Goal: Task Accomplishment & Management: Manage account settings

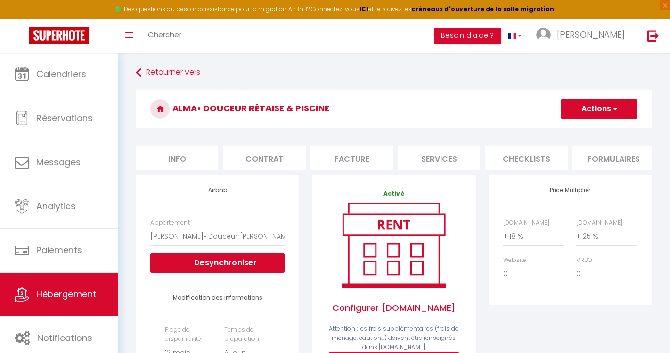
select select "9346-1479621837531423841"
select select "365"
select select
select select "EUR"
select select
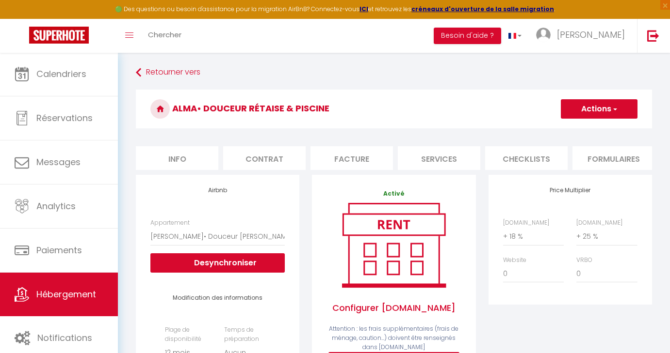
select select "+ 18 %"
select select "+ 25 %"
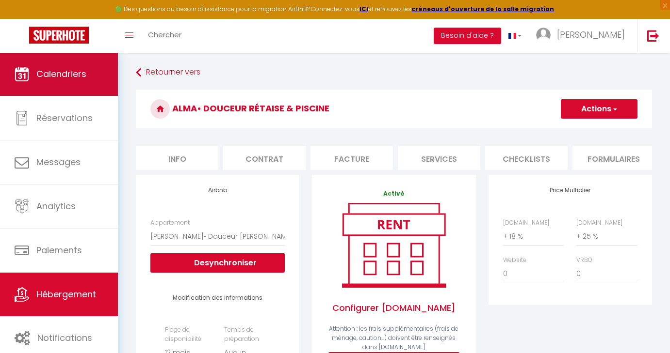
scroll to position [0, 161]
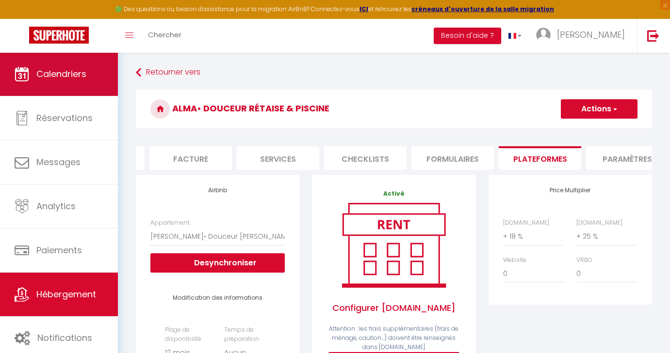
click at [85, 75] on span "Calendriers" at bounding box center [61, 74] width 50 height 12
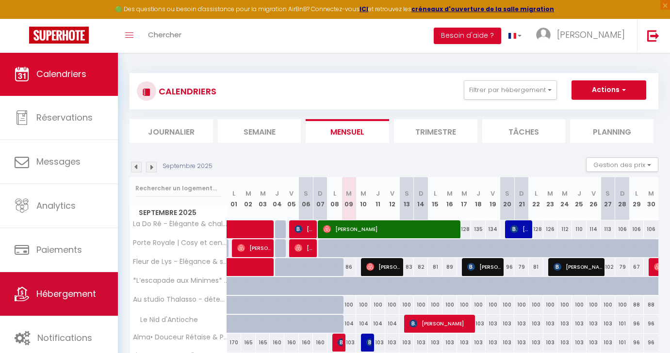
click at [64, 293] on span "Hébergement" at bounding box center [66, 294] width 60 height 12
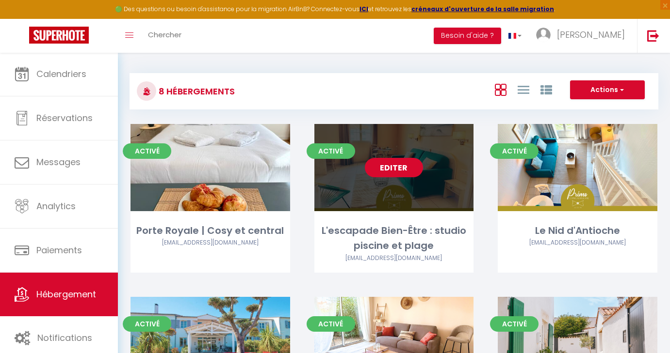
click at [400, 167] on link "Editer" at bounding box center [394, 167] width 58 height 19
select select "3"
select select "2"
select select "1"
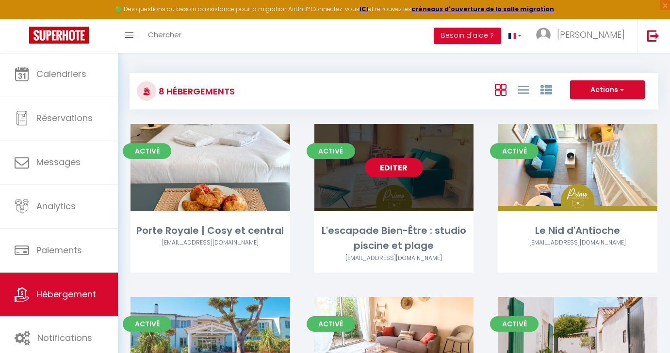
select select
select select "28"
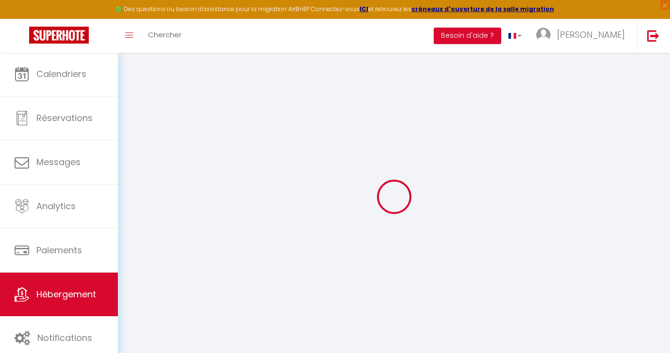
select select
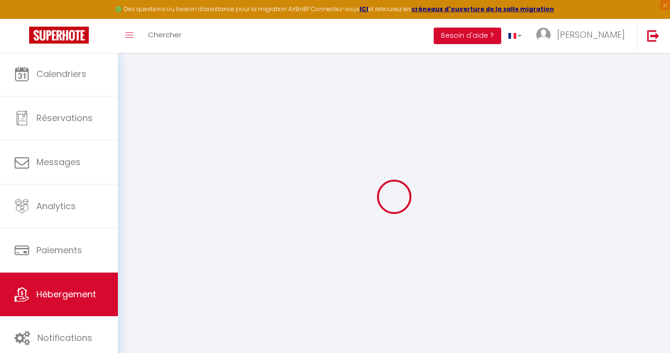
select select
checkbox input "false"
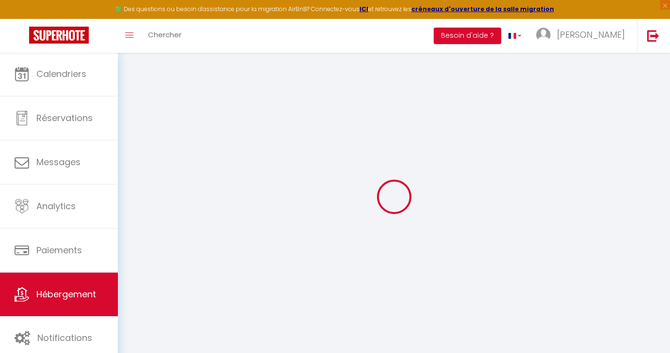
select select
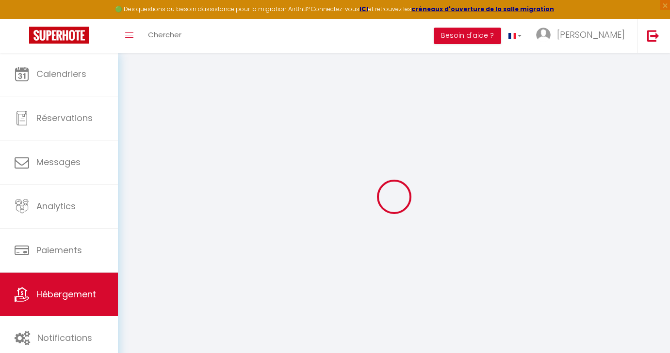
select select
checkbox input "false"
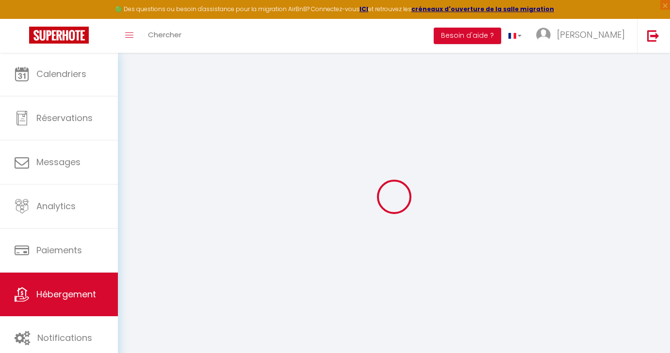
checkbox input "false"
select select
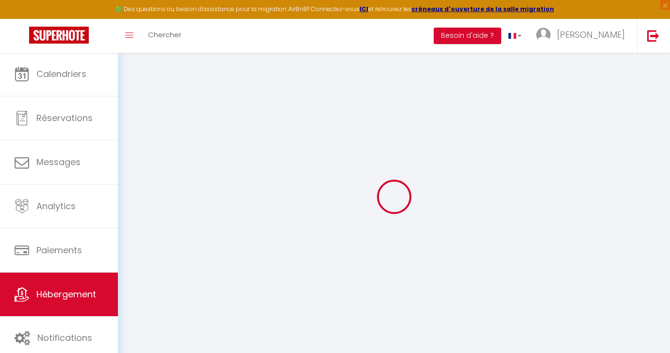
select select
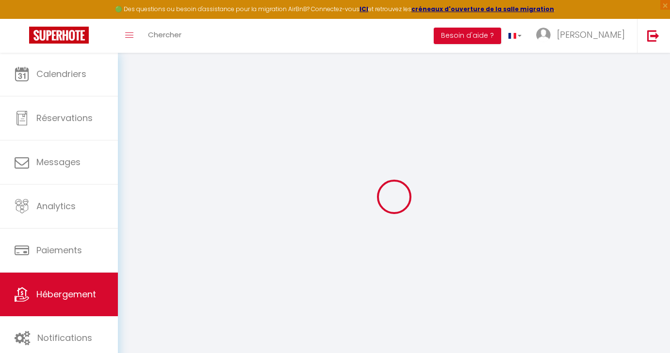
checkbox input "false"
select select
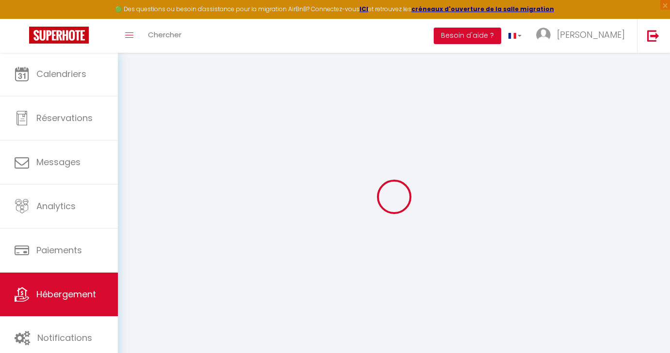
select select
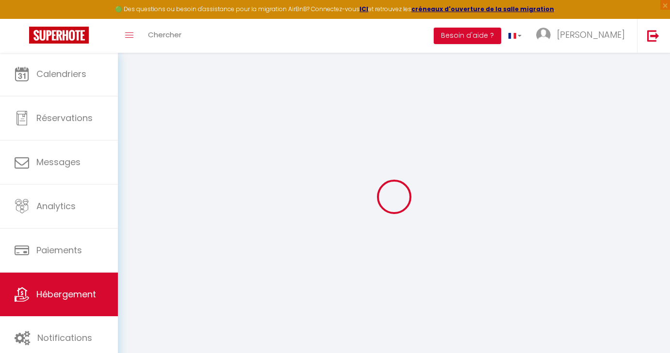
select select
checkbox input "false"
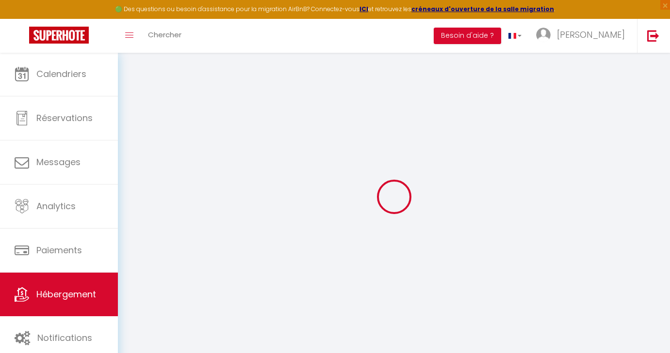
checkbox input "false"
select select
type input "L'escapade Bien-Être : studio piscine et plage"
type input "[PERSON_NAME]"
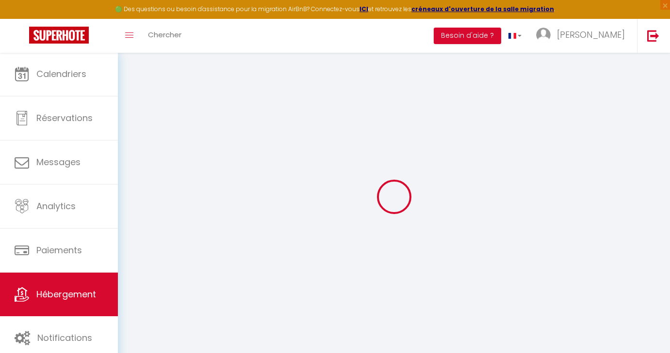
type input "[PERSON_NAME]"
select select "2"
select select "0"
type input "500"
type input "55"
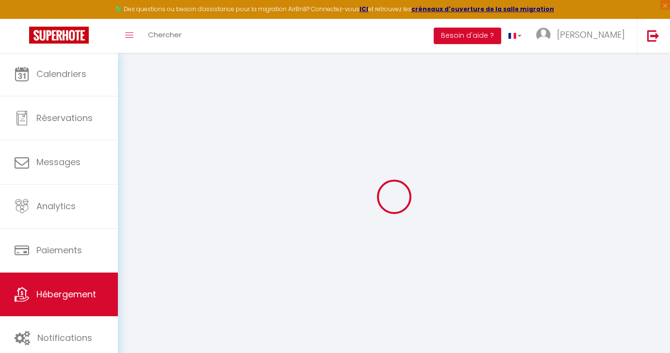
type input "5"
type input "4.51"
type input "200"
select select
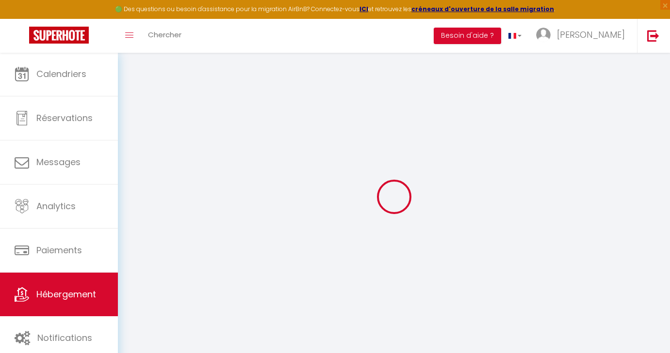
select select
type input "[STREET_ADDRESS]"
type input "17590"
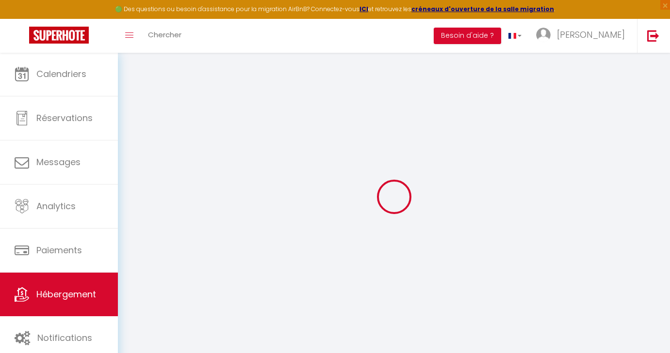
type input "Ars-en-Ré"
type input "[PERSON_NAME][EMAIL_ADDRESS][PERSON_NAME][DOMAIN_NAME]"
select select
checkbox input "true"
checkbox input "false"
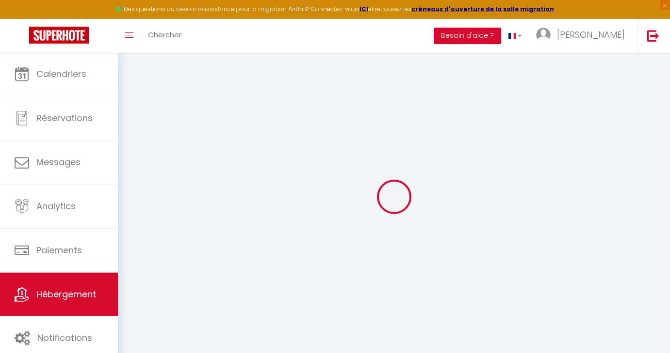
checkbox input "false"
radio input "true"
type input "0"
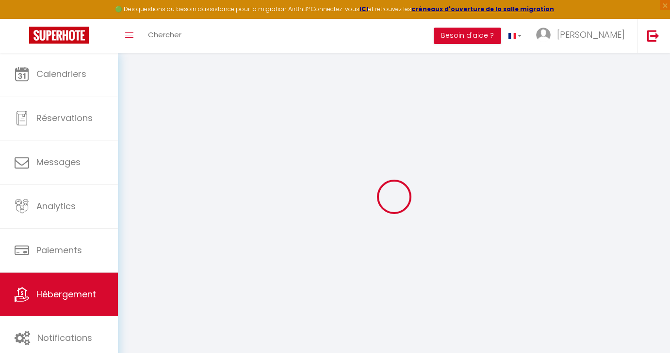
type input "0"
select select
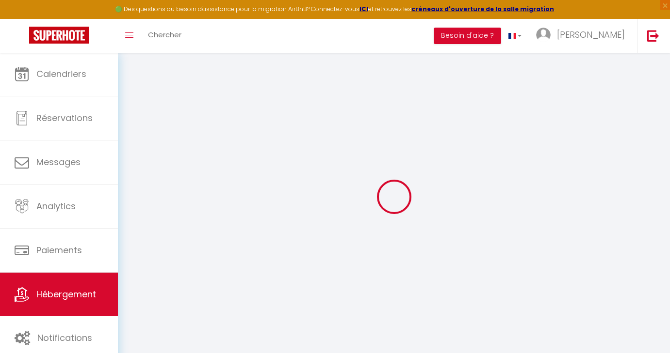
select select
checkbox input "true"
checkbox input "false"
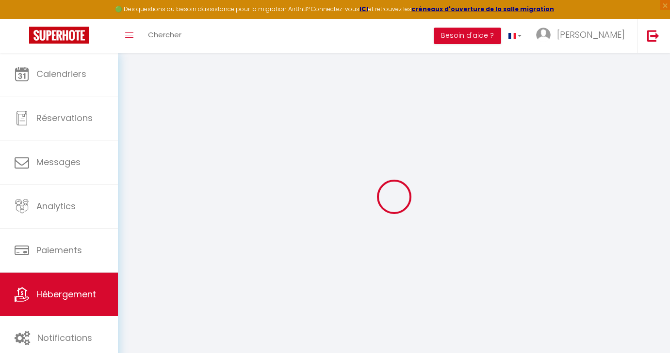
checkbox input "false"
select select
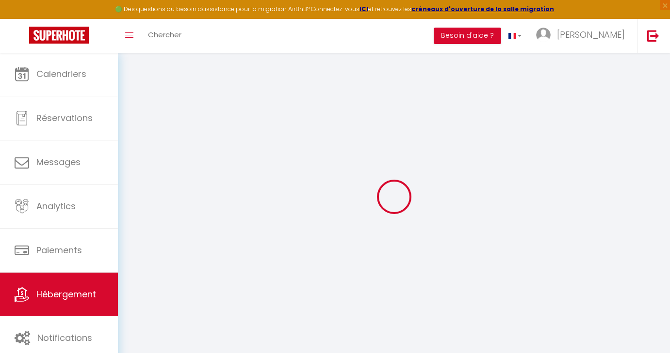
select select
checkbox input "true"
checkbox input "false"
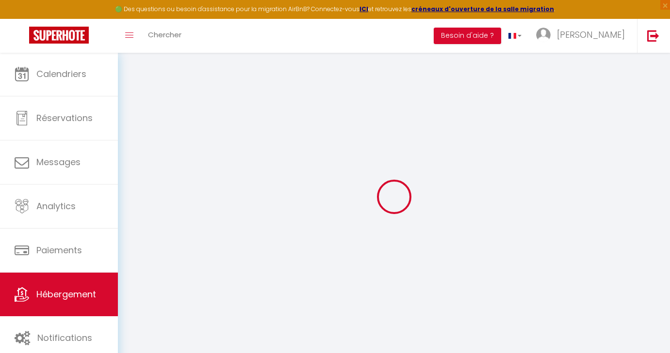
checkbox input "false"
select select
checkbox input "true"
checkbox input "false"
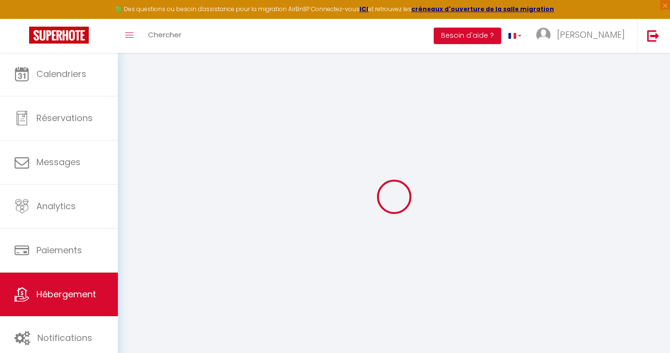
checkbox input "false"
select select "+ 17 %"
select select
checkbox input "true"
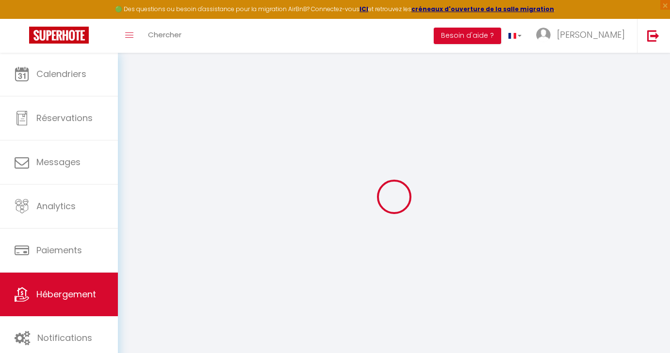
checkbox input "false"
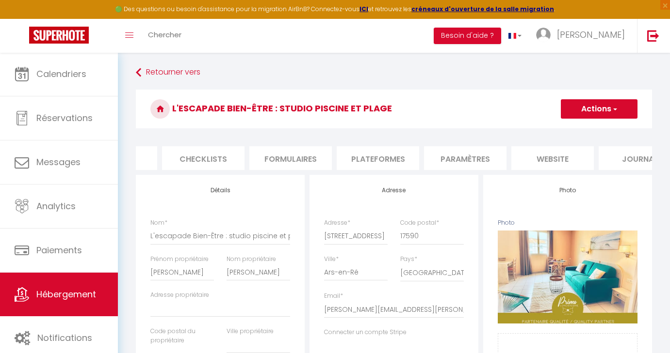
scroll to position [0, 352]
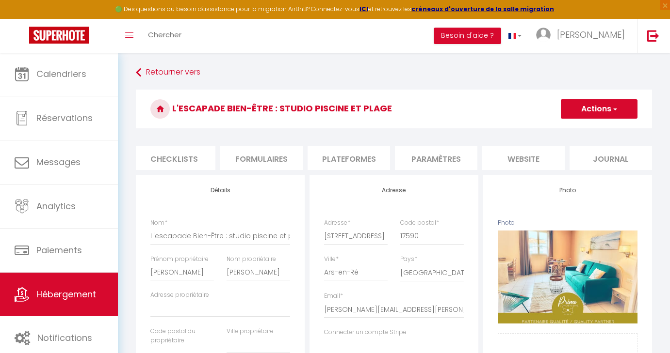
click at [349, 159] on li "Plateformes" at bounding box center [348, 158] width 82 height 24
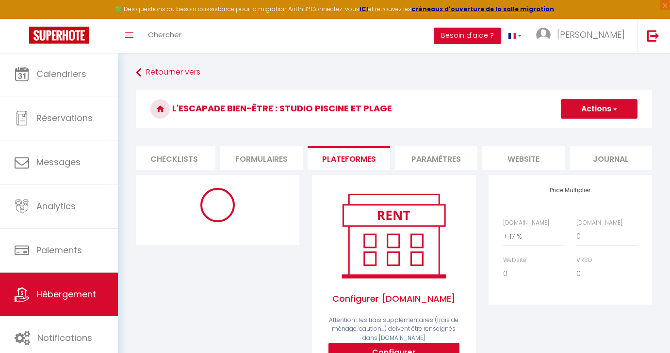
select select "365"
select select
select select "EUR"
select select
select select "18328-1497806873294141166"
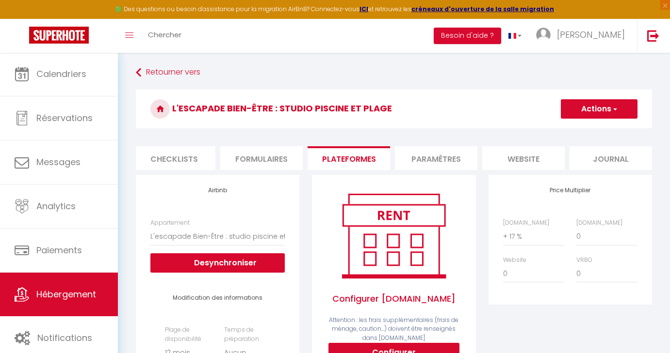
click at [613, 109] on span "button" at bounding box center [614, 109] width 6 height 10
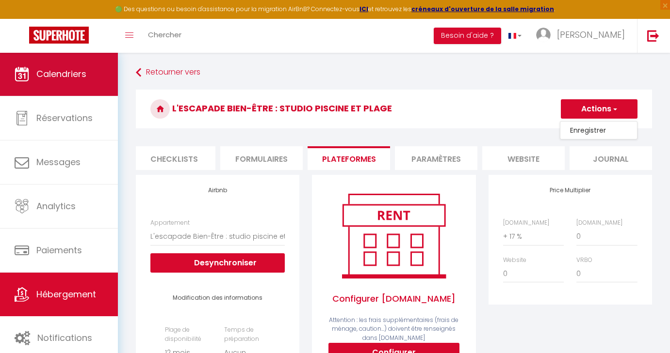
click at [76, 73] on span "Calendriers" at bounding box center [61, 74] width 50 height 12
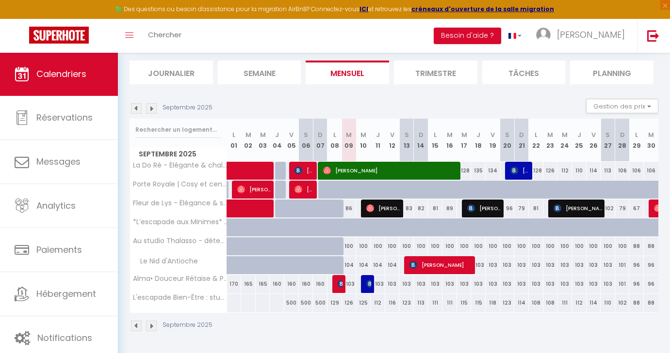
scroll to position [58, 0]
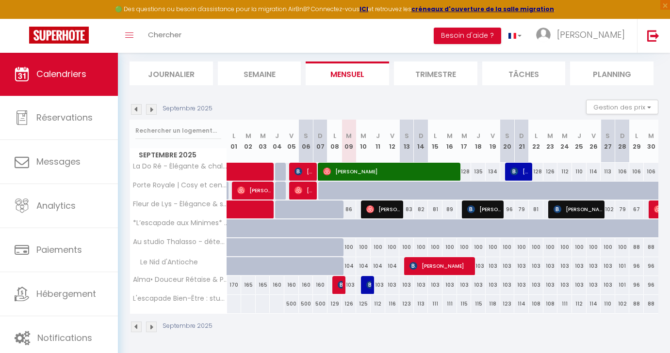
click at [135, 108] on img at bounding box center [136, 109] width 11 height 11
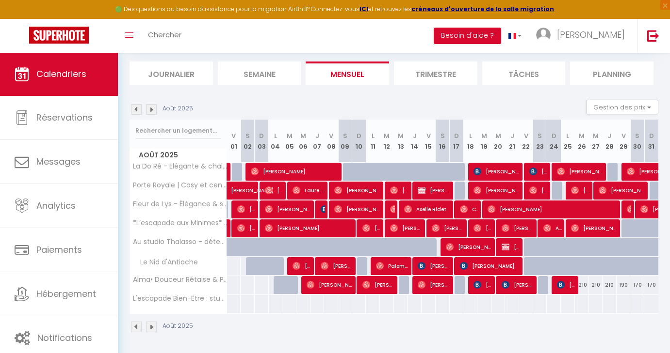
click at [153, 108] on img at bounding box center [151, 109] width 11 height 11
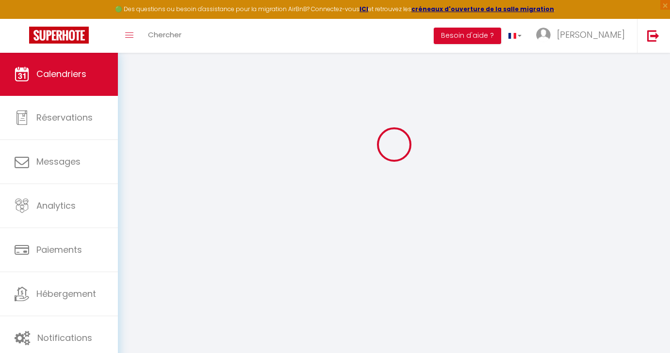
scroll to position [52, 0]
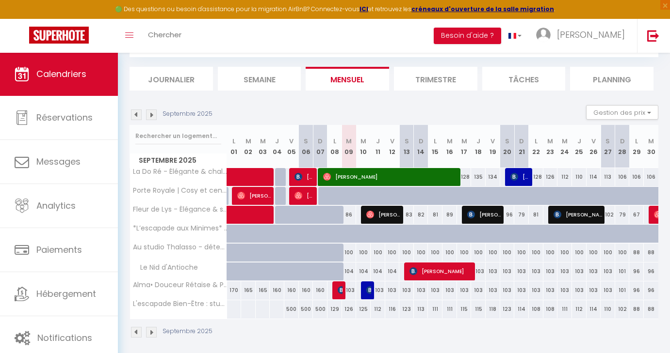
click at [152, 117] on img at bounding box center [151, 115] width 11 height 11
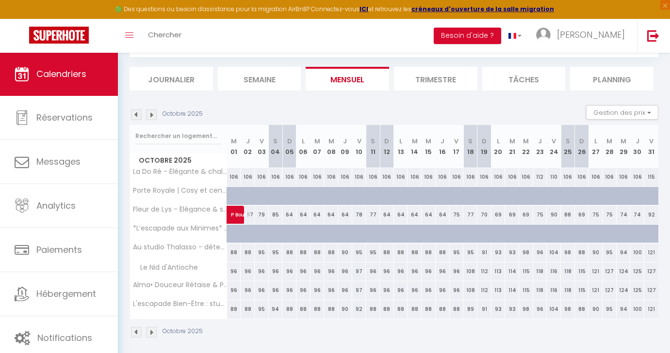
click at [136, 114] on img at bounding box center [136, 115] width 11 height 11
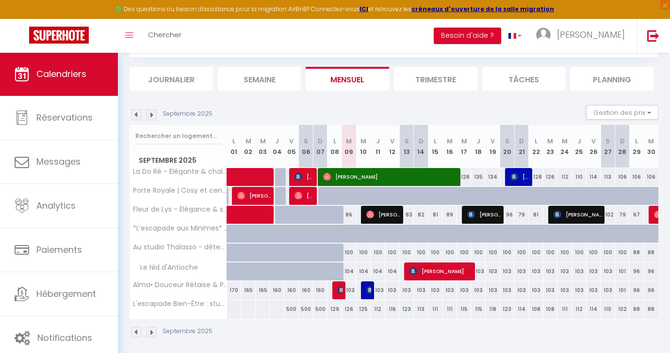
click at [137, 116] on img at bounding box center [136, 115] width 11 height 11
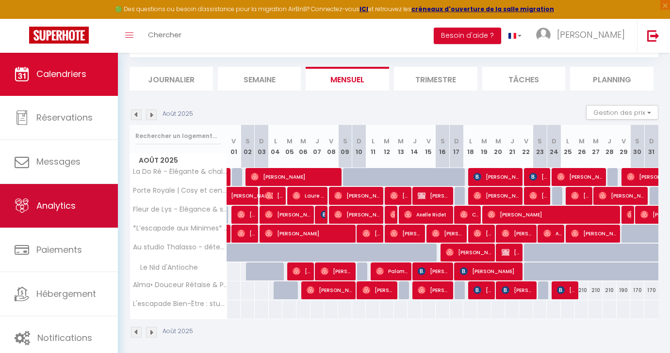
click at [62, 207] on span "Analytics" at bounding box center [55, 206] width 39 height 12
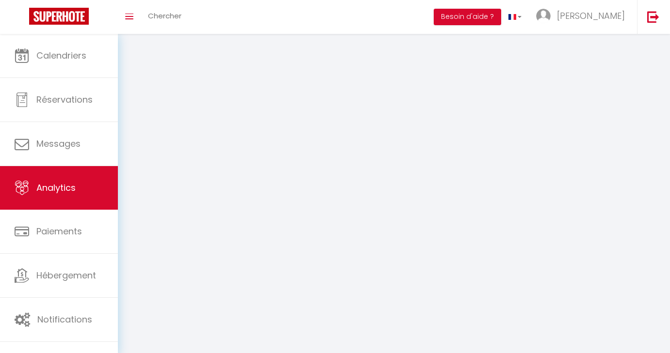
select select "2025"
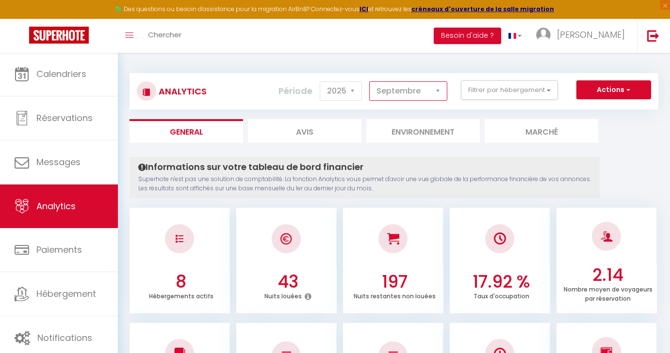
select select "8"
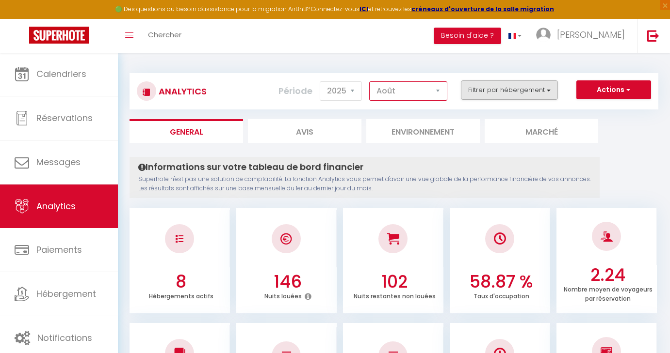
click at [548, 92] on button "Filtrer par hébergement" at bounding box center [509, 89] width 97 height 19
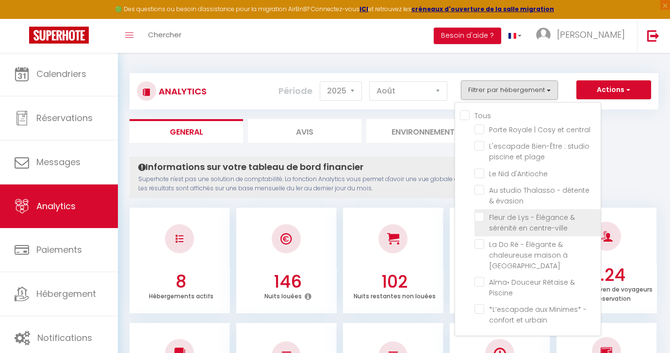
click at [482, 218] on centre-ville "checkbox" at bounding box center [537, 217] width 126 height 10
checkbox centre-ville "true"
checkbox central "false"
checkbox plage "false"
checkbox d\'Antioche "false"
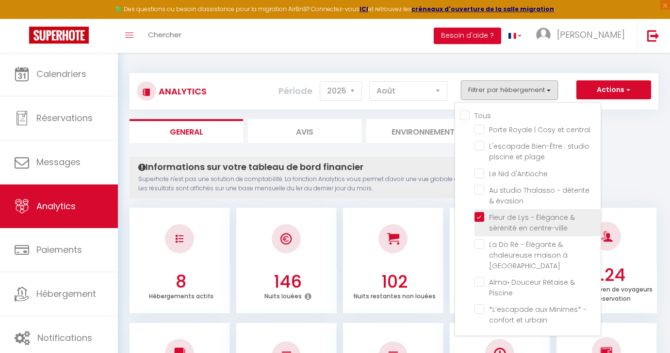
checkbox évasion "false"
checkbox Noue "false"
checkbox Piscine "false"
checkbox urbain "false"
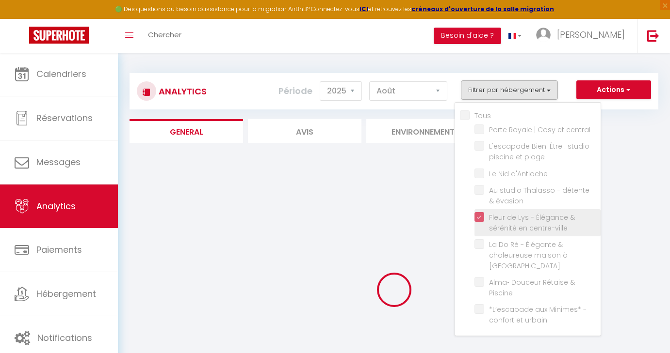
checkbox central "false"
checkbox plage "false"
checkbox d\'Antioche "false"
checkbox évasion "false"
checkbox Noue "false"
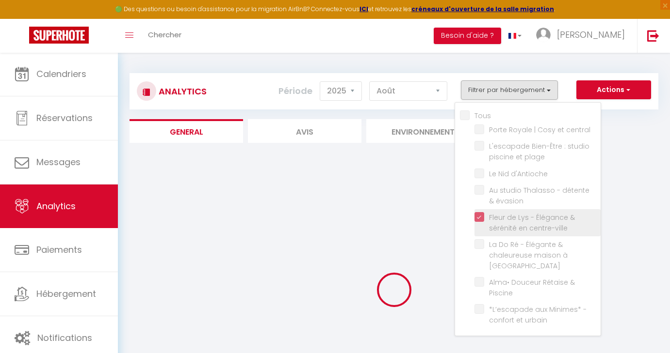
checkbox Piscine "false"
checkbox urbain "false"
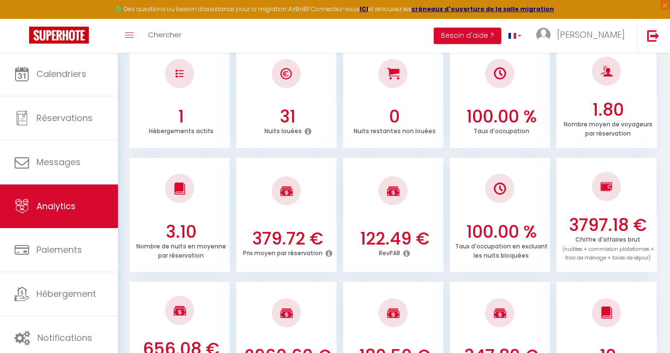
scroll to position [167, 0]
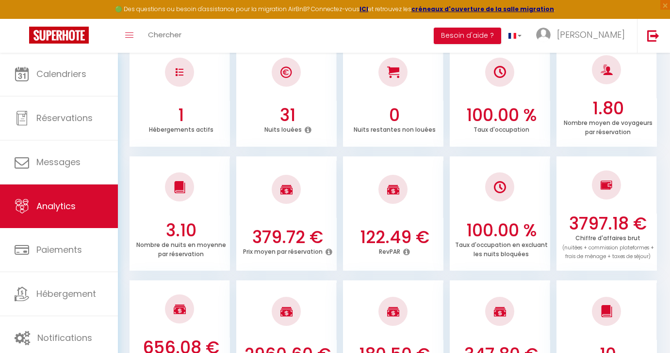
click at [406, 249] on icon at bounding box center [406, 252] width 7 height 8
click at [421, 197] on div at bounding box center [393, 189] width 100 height 57
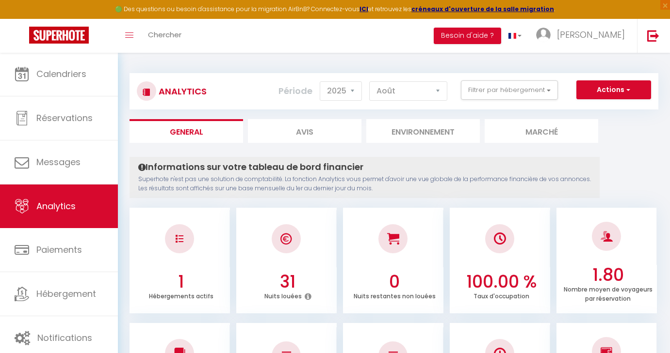
scroll to position [0, 0]
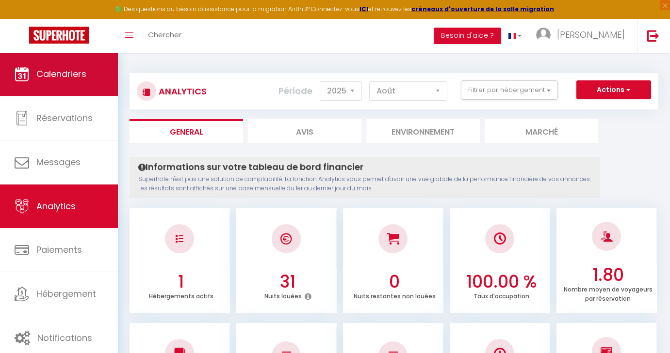
click at [93, 71] on link "Calendriers" at bounding box center [59, 74] width 118 height 44
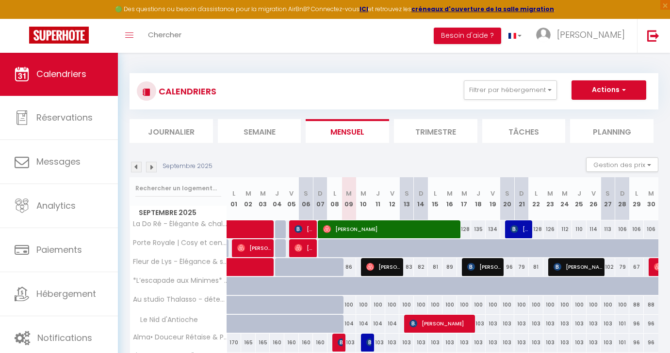
click at [136, 170] on img at bounding box center [136, 167] width 11 height 11
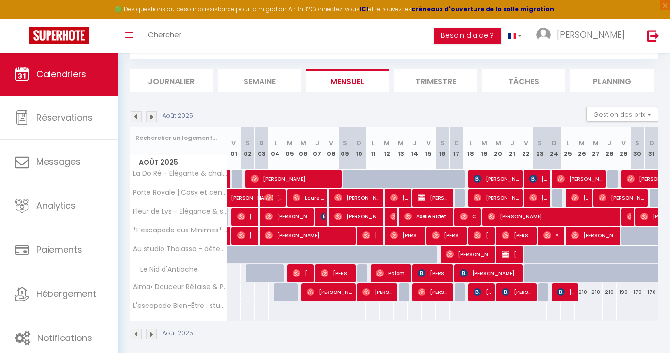
scroll to position [53, 0]
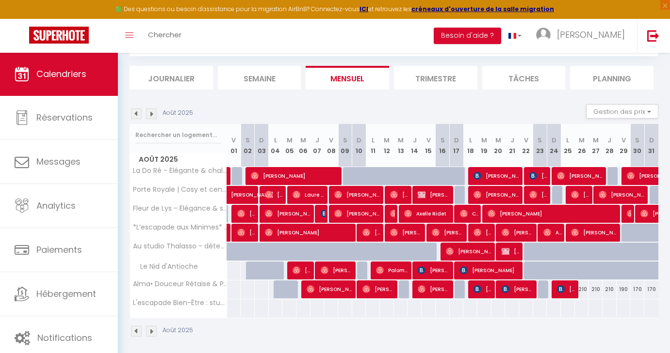
click at [150, 115] on img at bounding box center [151, 114] width 11 height 11
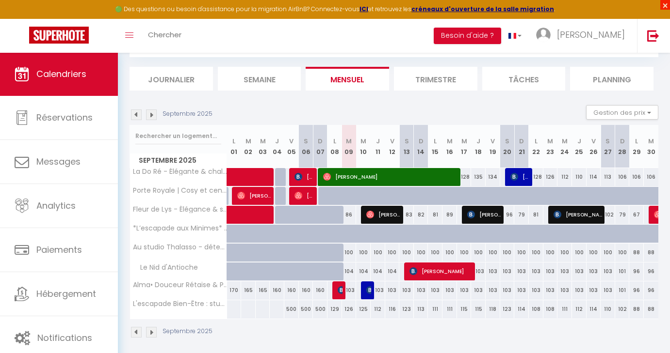
click at [665, 4] on span "×" at bounding box center [665, 5] width 10 height 10
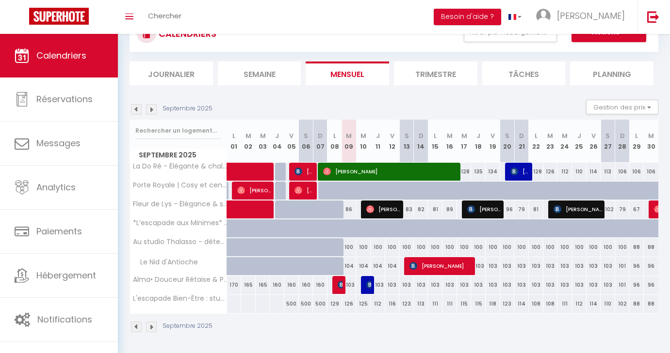
click at [380, 213] on span "[PERSON_NAME]" at bounding box center [383, 209] width 34 height 18
select select "OK"
select select "0"
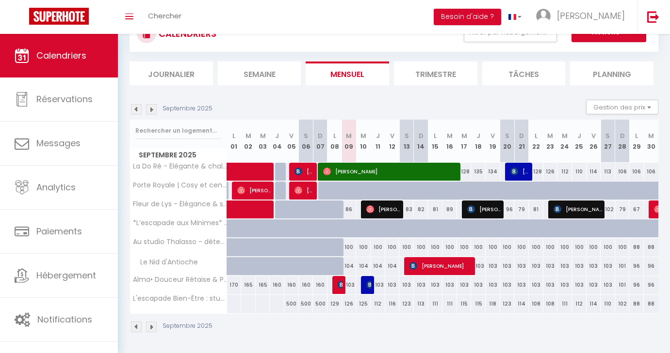
select select "1"
select select
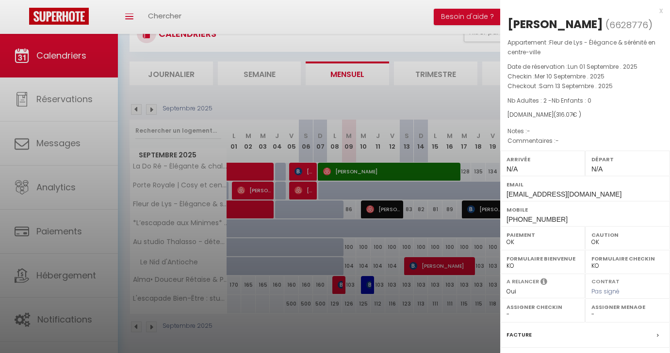
click at [455, 90] on div at bounding box center [335, 176] width 670 height 353
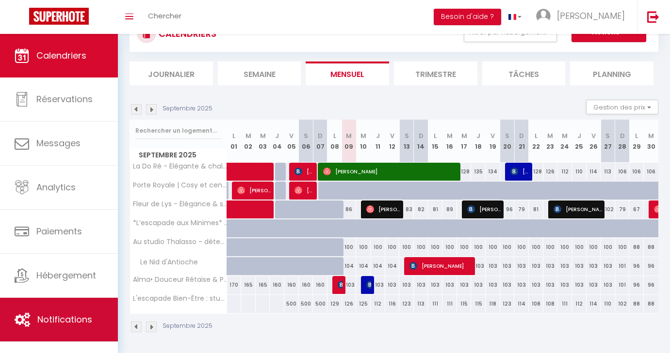
click at [58, 318] on span "Notifications" at bounding box center [64, 320] width 55 height 12
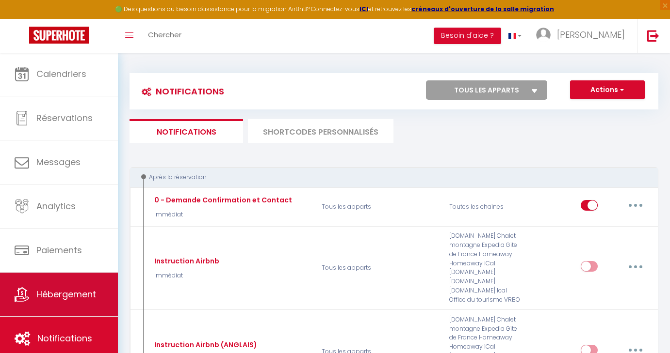
click at [63, 284] on link "Hébergement" at bounding box center [59, 295] width 118 height 44
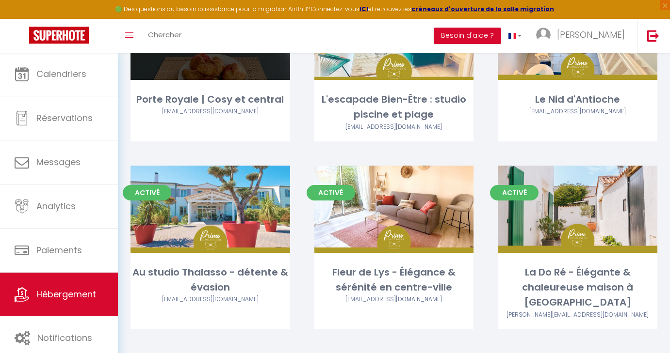
scroll to position [132, 0]
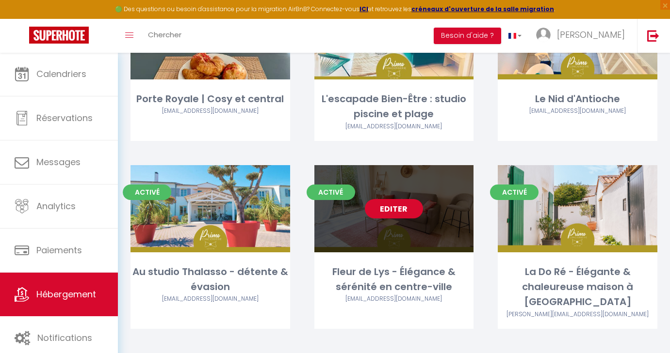
click at [393, 210] on link "Editer" at bounding box center [394, 208] width 58 height 19
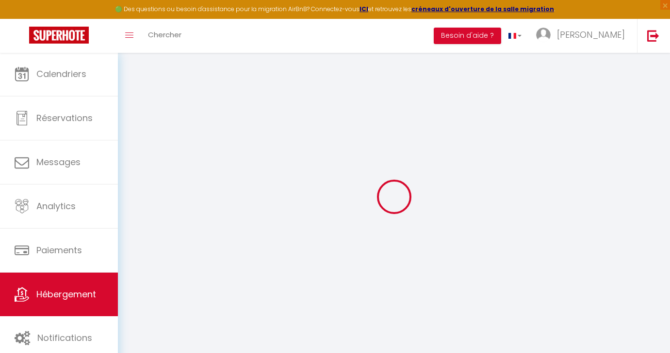
checkbox input "true"
checkbox input "false"
checkbox input "true"
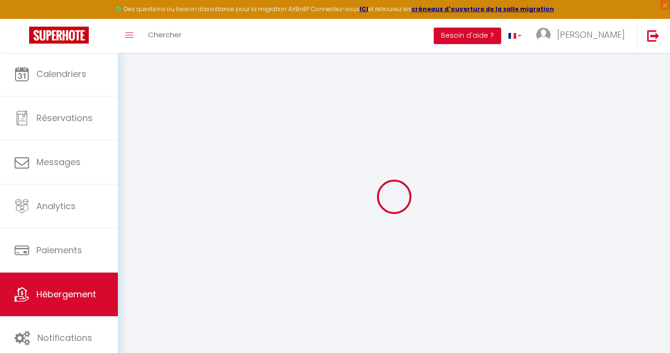
checkbox input "false"
checkbox input "true"
checkbox input "false"
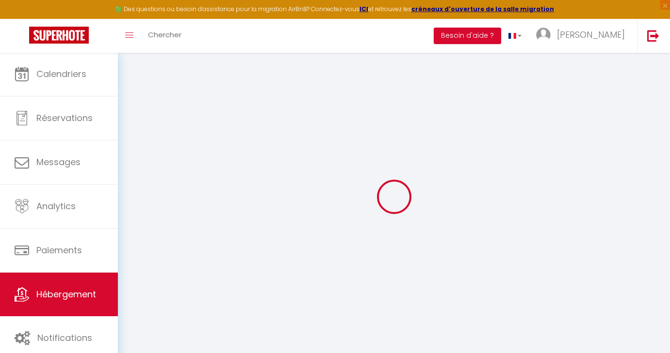
checkbox input "false"
select select "17:00"
select select "00:00"
select select "11:00"
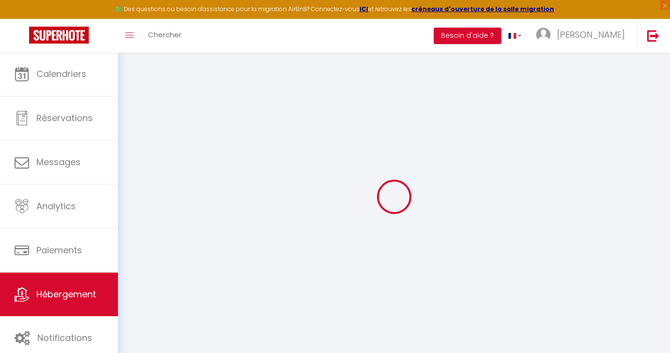
select select "30"
select select "120"
select select "22:00"
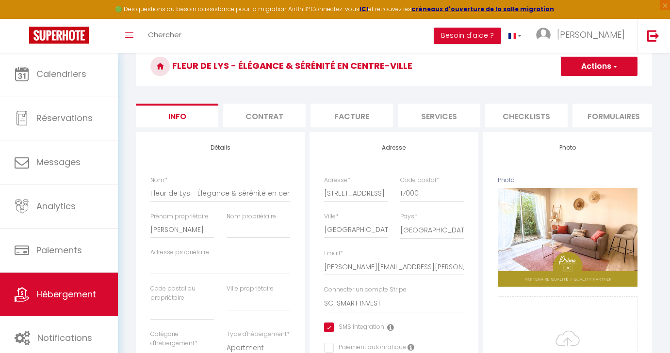
scroll to position [35, 0]
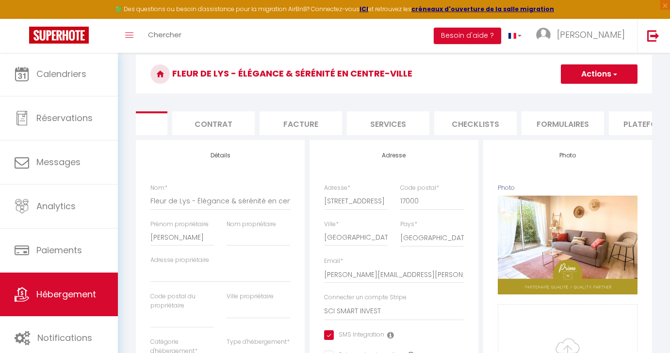
checkbox input "true"
checkbox input "false"
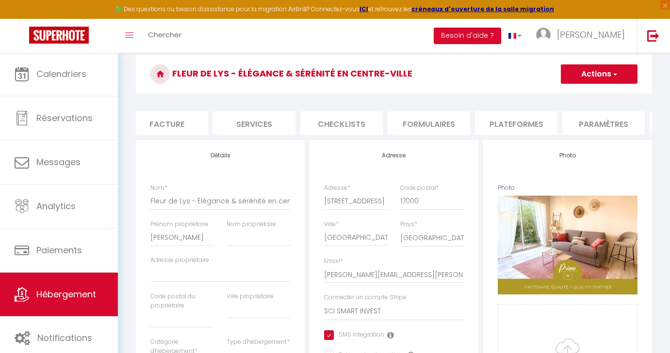
select select "365"
select select "well_reviewed_guests"
select select "EUR"
select select
select select "9313-1460236247396539764"
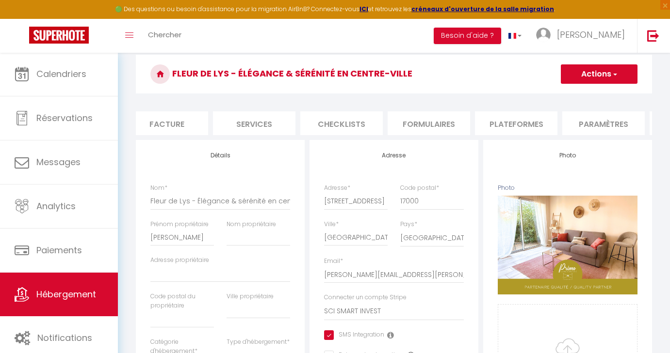
scroll to position [0, 187]
click at [529, 125] on li "Plateformes" at bounding box center [513, 124] width 82 height 24
select select
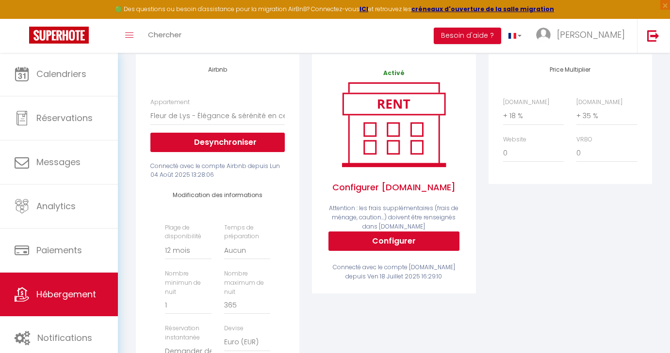
scroll to position [122, 0]
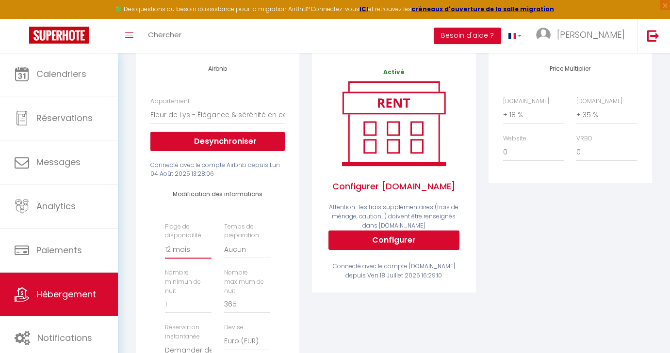
select select "180"
select select
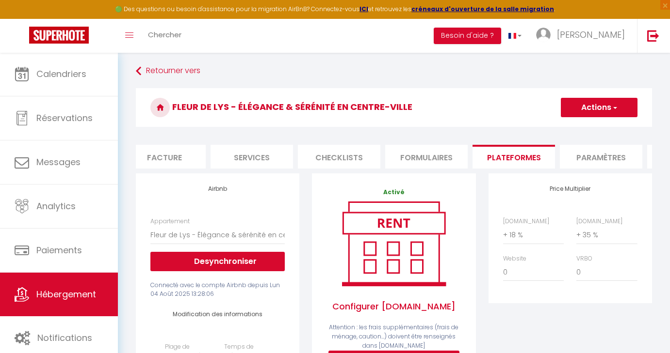
scroll to position [0, 0]
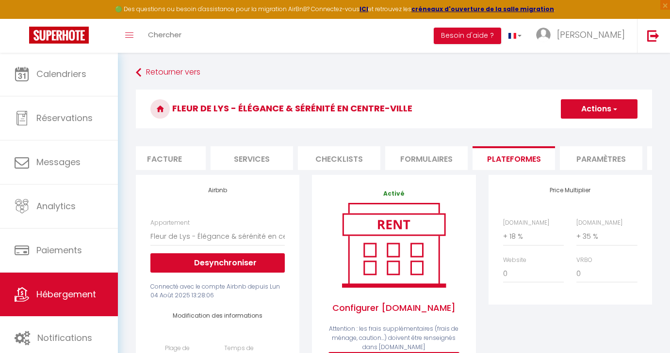
click at [608, 112] on button "Actions" at bounding box center [598, 108] width 77 height 19
click at [585, 131] on link "Enregistrer" at bounding box center [598, 130] width 77 height 13
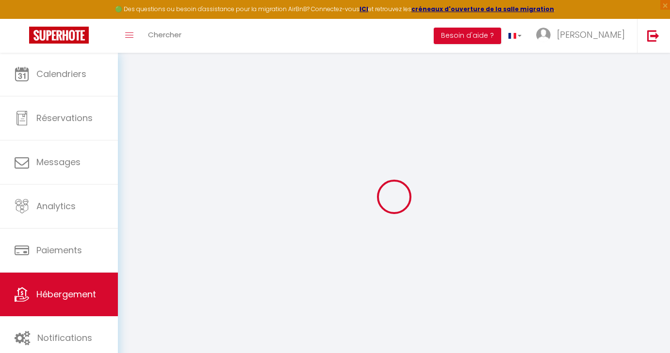
select select "180"
select select "well_reviewed_guests"
select select "EUR"
select select
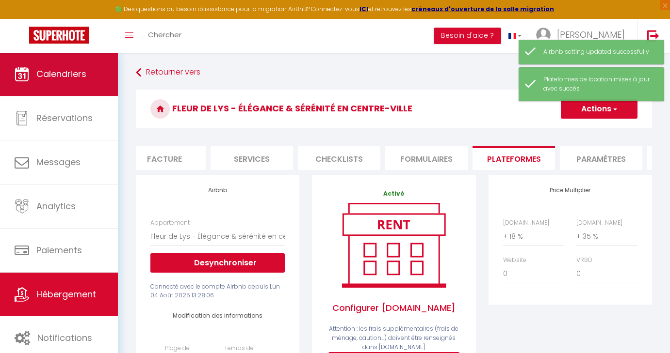
click at [73, 79] on span "Calendriers" at bounding box center [61, 74] width 50 height 12
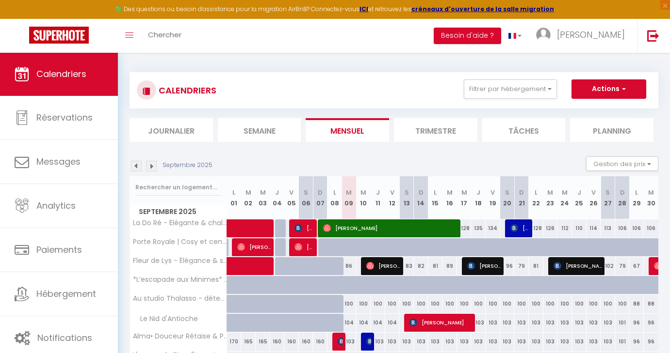
scroll to position [1, 0]
click at [152, 163] on img at bounding box center [151, 166] width 11 height 11
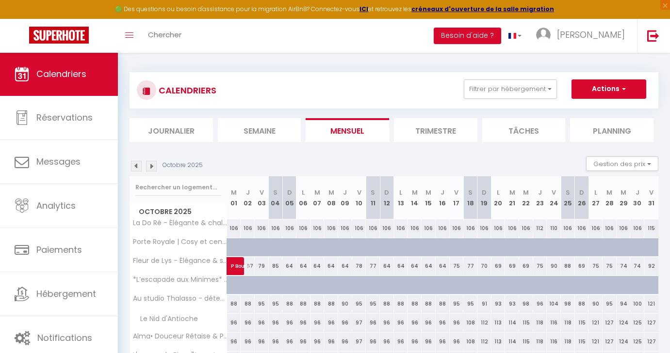
click at [152, 163] on img at bounding box center [151, 166] width 11 height 11
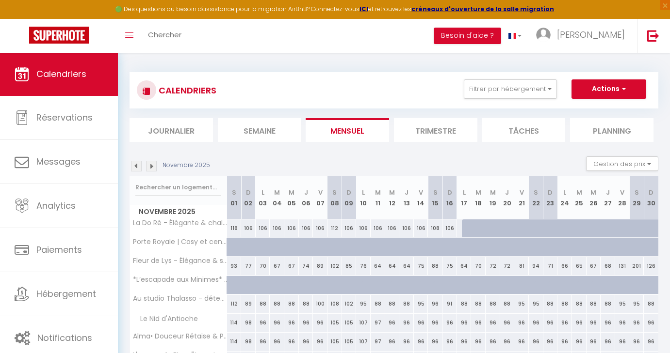
click at [152, 164] on img at bounding box center [151, 166] width 11 height 11
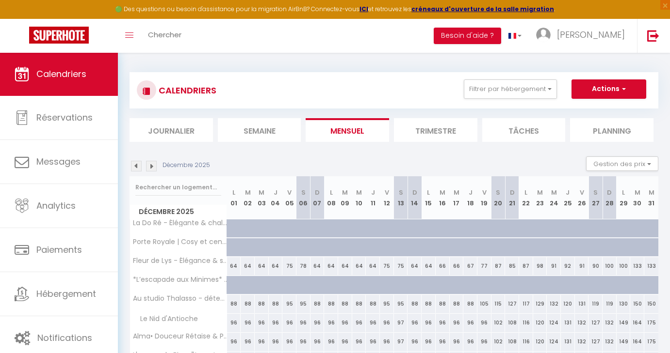
click at [152, 164] on img at bounding box center [151, 166] width 11 height 11
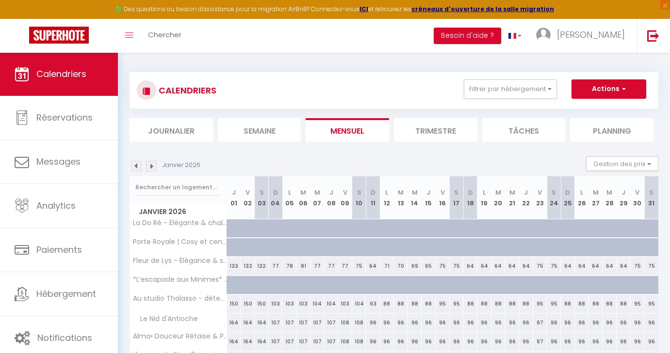
click at [152, 164] on img at bounding box center [151, 166] width 11 height 11
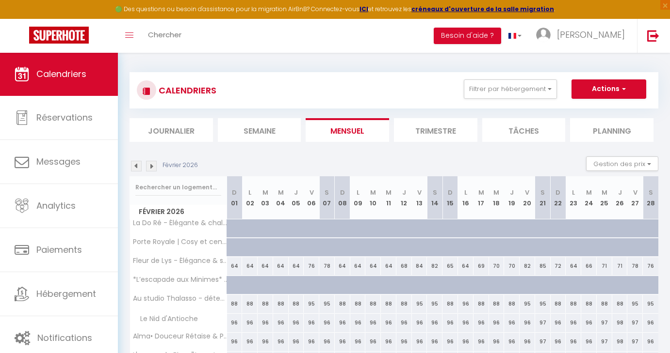
click at [152, 164] on img at bounding box center [151, 166] width 11 height 11
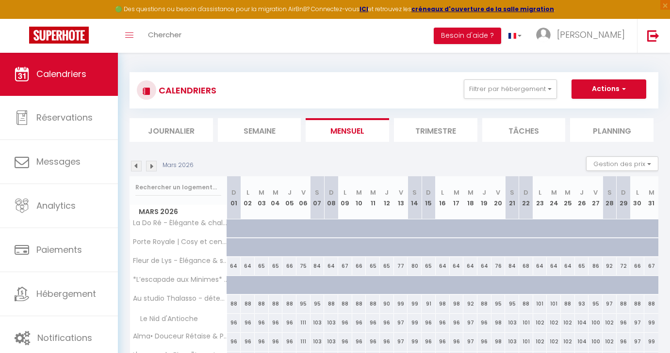
click at [152, 164] on img at bounding box center [151, 166] width 11 height 11
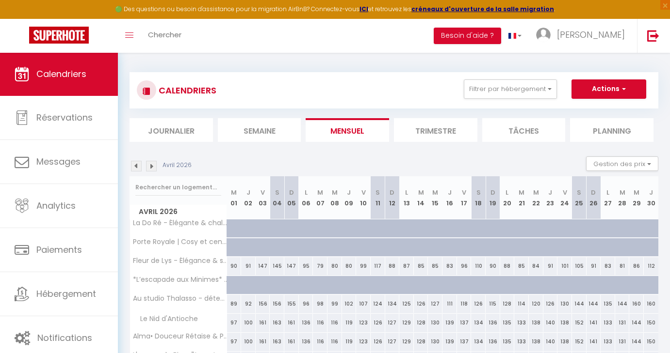
click at [152, 164] on img at bounding box center [151, 166] width 11 height 11
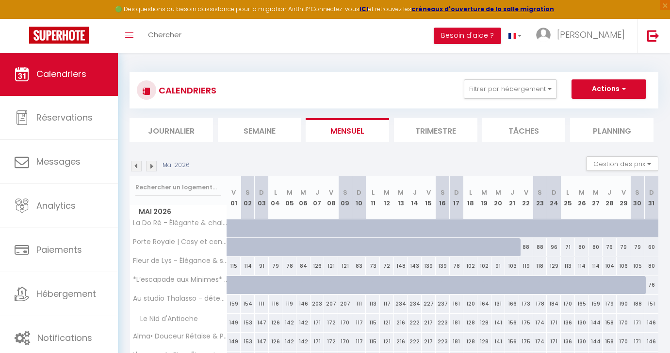
click at [152, 164] on img at bounding box center [151, 166] width 11 height 11
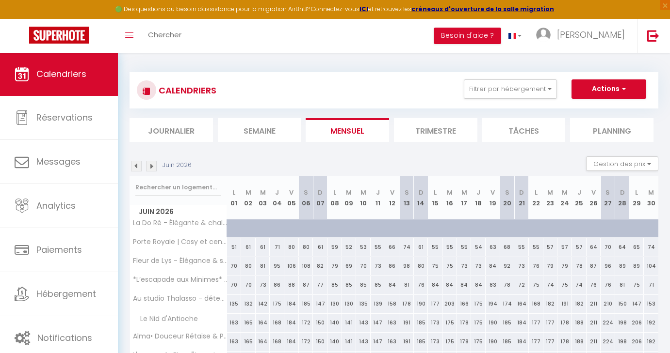
click at [137, 166] on img at bounding box center [136, 166] width 11 height 11
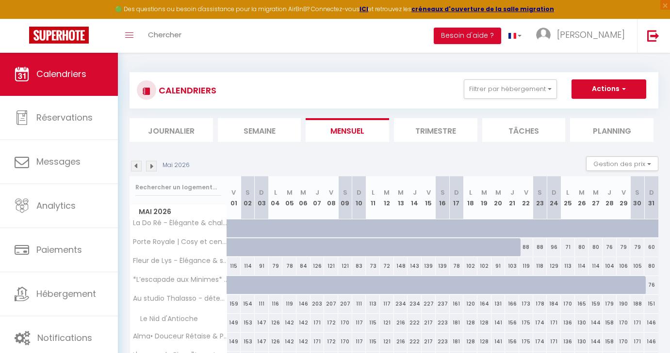
click at [137, 166] on img at bounding box center [136, 166] width 11 height 11
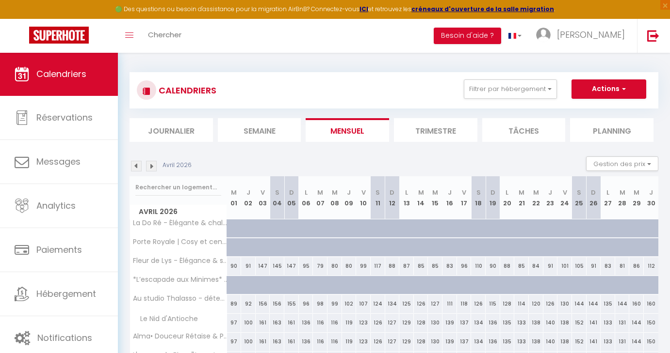
click at [137, 166] on img at bounding box center [136, 166] width 11 height 11
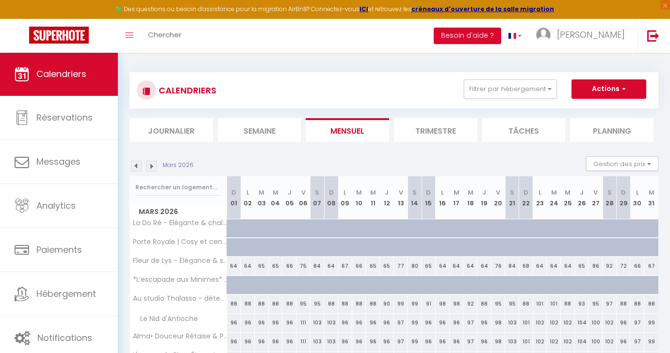
click at [137, 166] on img at bounding box center [136, 166] width 11 height 11
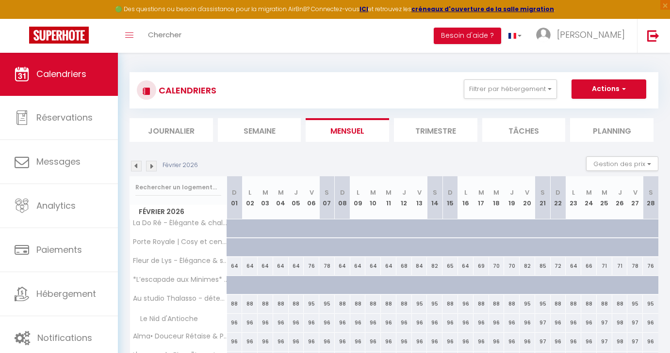
click at [135, 165] on img at bounding box center [136, 166] width 11 height 11
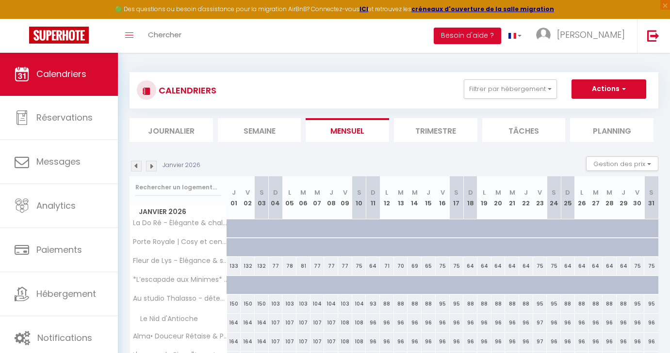
click at [135, 165] on img at bounding box center [136, 166] width 11 height 11
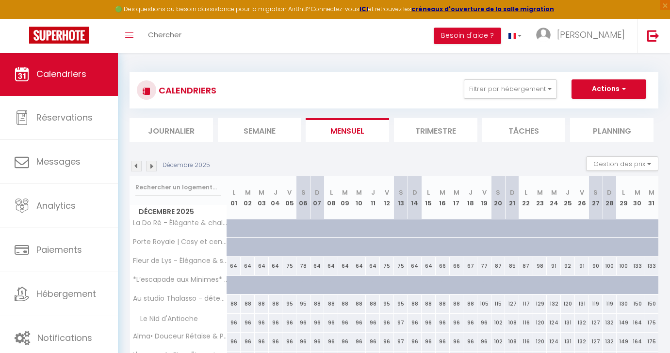
click at [135, 165] on img at bounding box center [136, 166] width 11 height 11
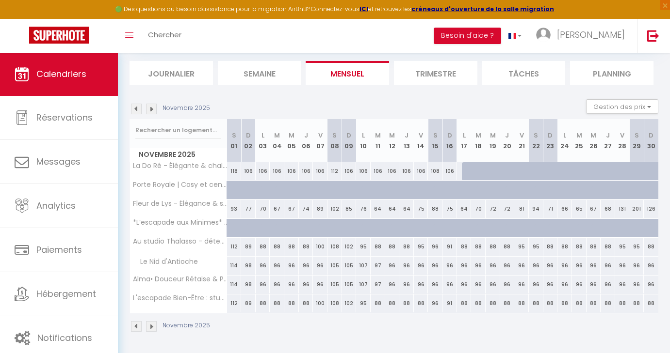
scroll to position [58, 0]
click at [152, 106] on img at bounding box center [151, 109] width 11 height 11
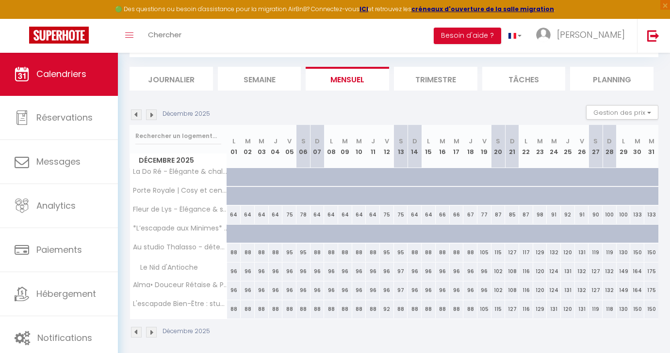
click at [152, 106] on div "Décembre 2025 Gestion des prix Nb Nuits minimum Règles Disponibilité" at bounding box center [393, 115] width 528 height 20
click at [151, 116] on img at bounding box center [151, 115] width 11 height 11
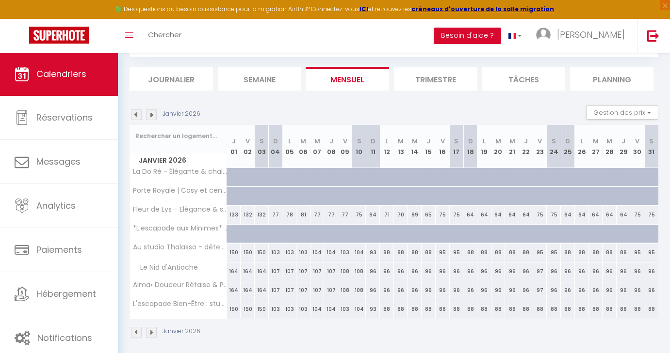
click at [151, 116] on img at bounding box center [151, 115] width 11 height 11
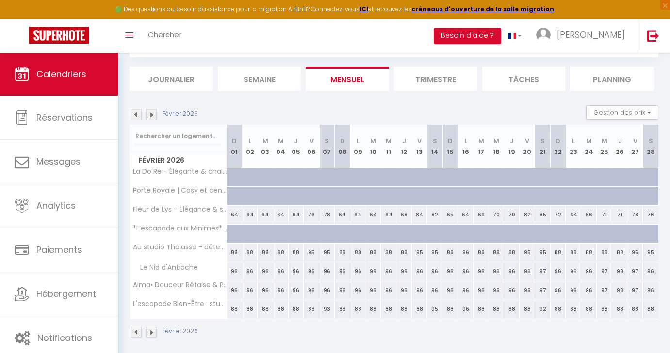
click at [151, 116] on img at bounding box center [151, 115] width 11 height 11
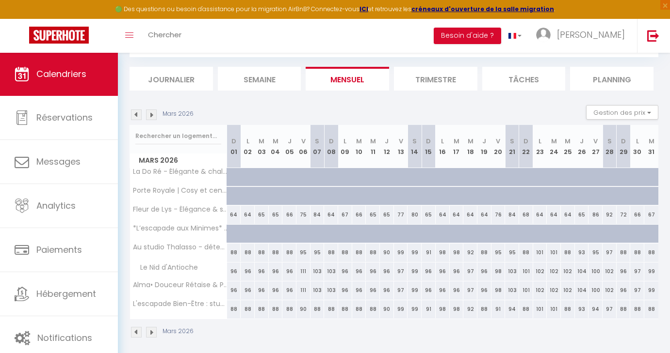
click at [151, 116] on img at bounding box center [151, 115] width 11 height 11
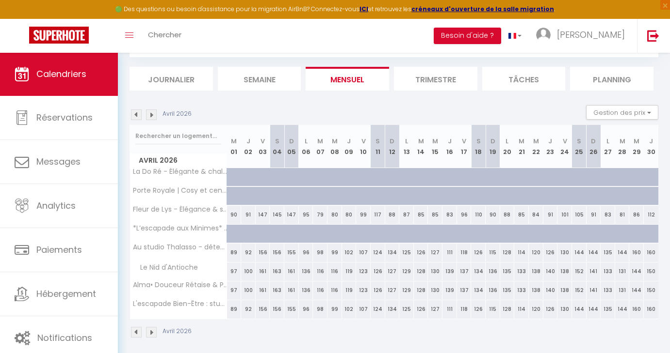
click at [151, 116] on img at bounding box center [151, 115] width 11 height 11
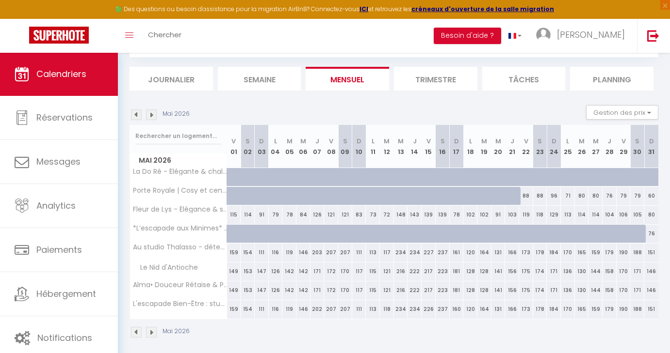
click at [151, 116] on img at bounding box center [151, 115] width 11 height 11
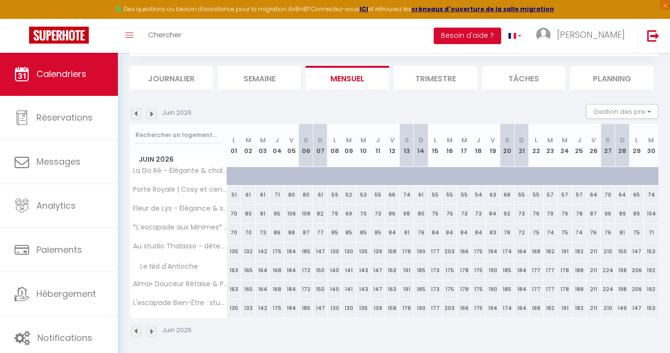
scroll to position [0, 0]
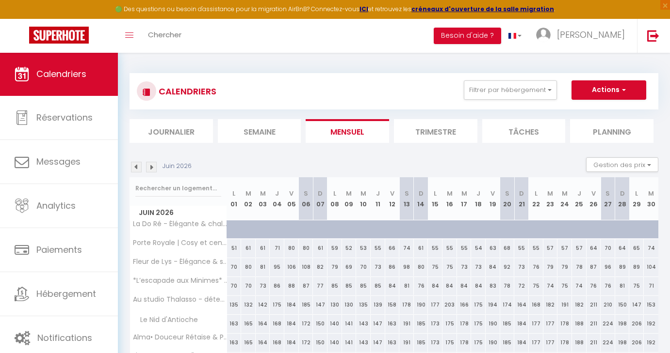
click at [136, 165] on img at bounding box center [136, 167] width 11 height 11
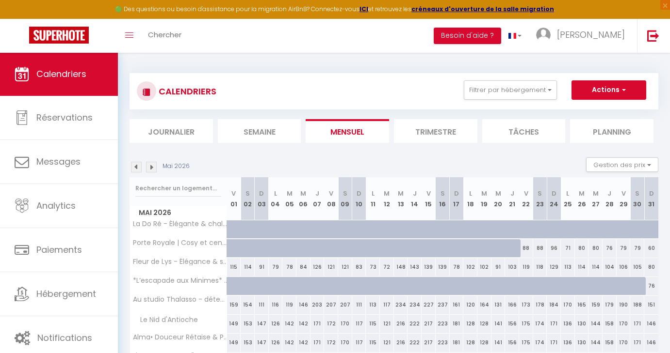
click at [136, 165] on img at bounding box center [136, 167] width 11 height 11
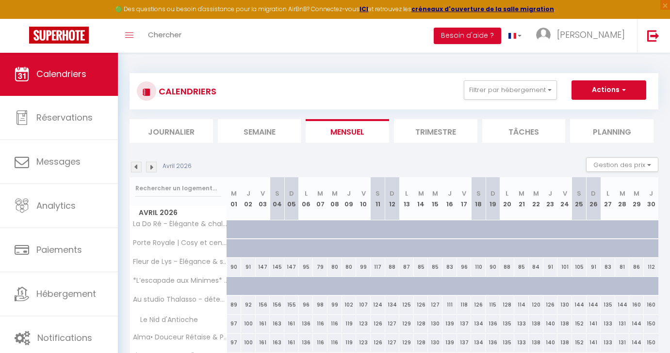
click at [150, 169] on img at bounding box center [151, 167] width 11 height 11
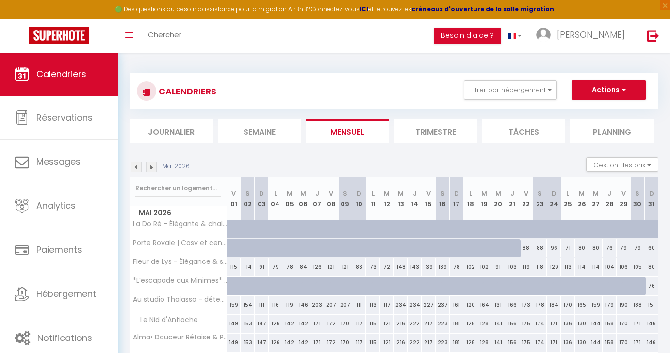
click at [524, 248] on div "88" at bounding box center [526, 249] width 14 height 18
type input "88"
type input "Ven 22 Mai 2026"
type input "[PERSON_NAME] 23 Mai 2026"
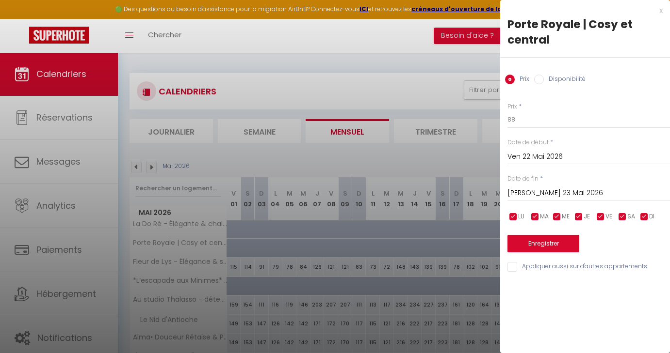
click at [541, 80] on input "Disponibilité" at bounding box center [539, 80] width 10 height 10
radio input "true"
radio input "false"
click at [541, 195] on input "[PERSON_NAME] 23 Mai 2026" at bounding box center [588, 194] width 162 height 13
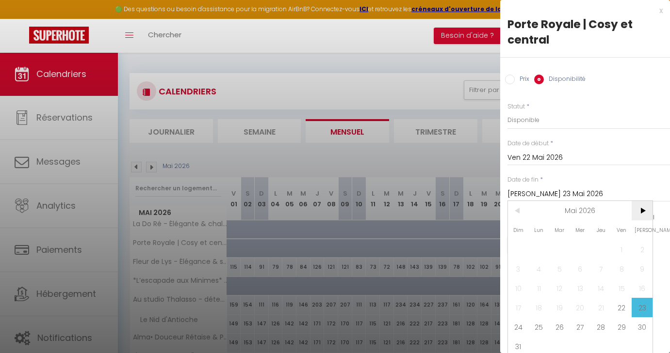
click at [641, 213] on span ">" at bounding box center [641, 210] width 21 height 19
click at [517, 211] on span "<" at bounding box center [518, 210] width 21 height 19
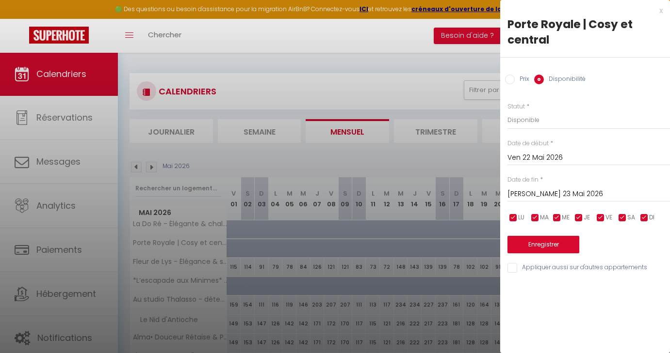
click at [661, 11] on div "x" at bounding box center [581, 11] width 162 height 12
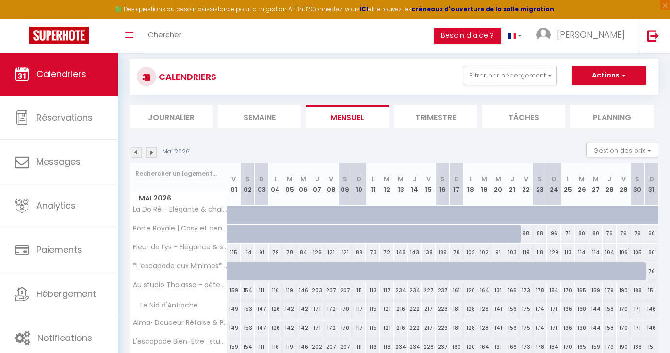
scroll to position [14, 0]
click at [135, 156] on img at bounding box center [136, 153] width 11 height 11
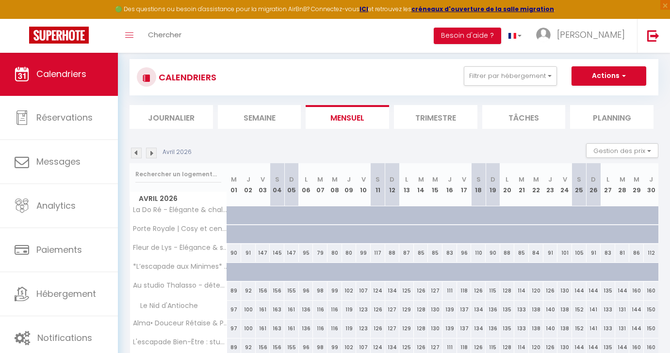
click at [135, 156] on img at bounding box center [136, 153] width 11 height 11
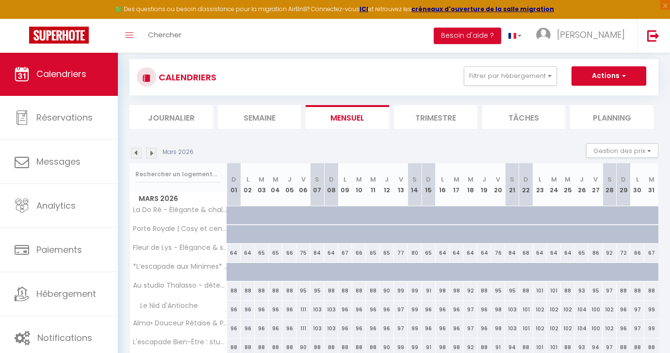
click at [135, 156] on img at bounding box center [136, 153] width 11 height 11
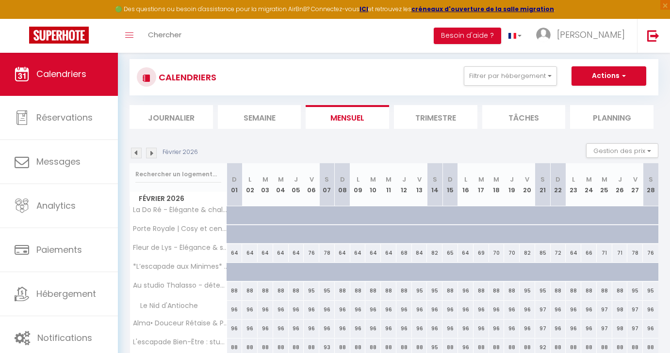
click at [135, 156] on img at bounding box center [136, 153] width 11 height 11
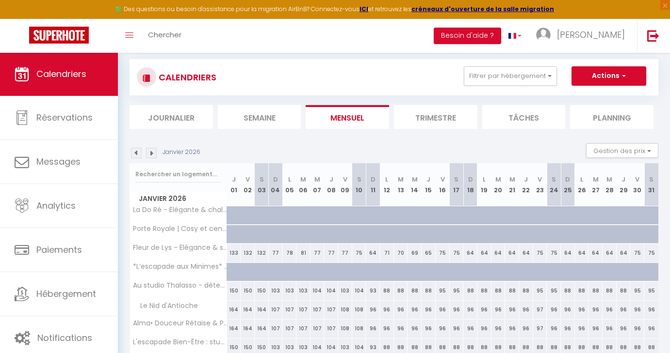
click at [137, 154] on img at bounding box center [136, 153] width 11 height 11
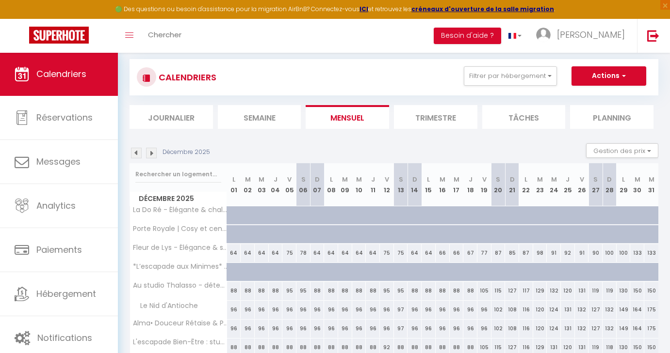
click at [137, 154] on img at bounding box center [136, 153] width 11 height 11
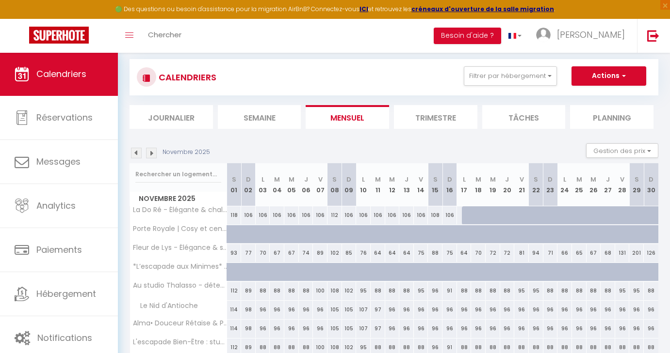
click at [137, 154] on img at bounding box center [136, 153] width 11 height 11
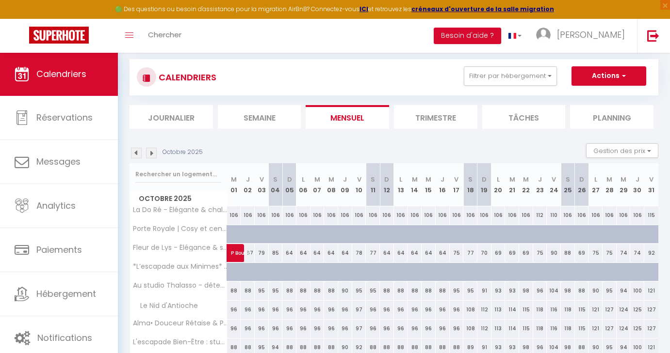
click at [150, 151] on img at bounding box center [151, 153] width 11 height 11
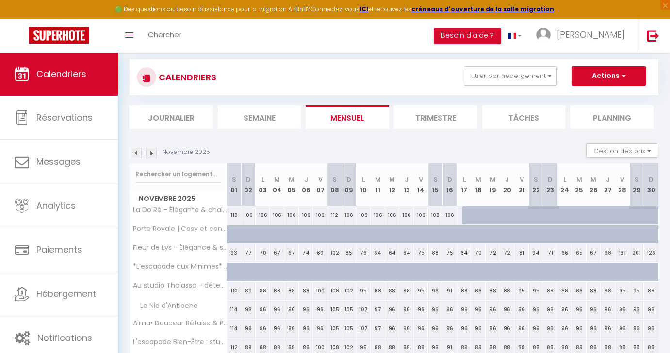
click at [153, 153] on img at bounding box center [151, 153] width 11 height 11
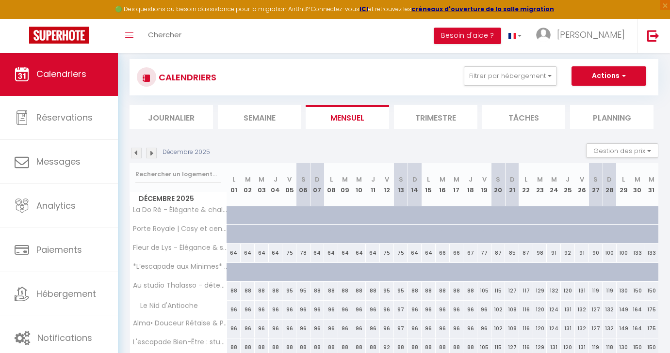
click at [153, 153] on img at bounding box center [151, 153] width 11 height 11
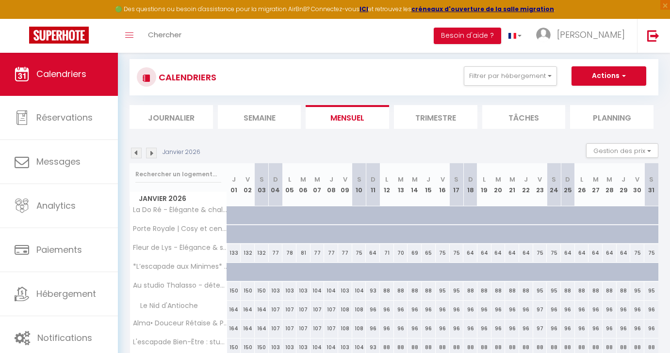
click at [153, 153] on img at bounding box center [151, 153] width 11 height 11
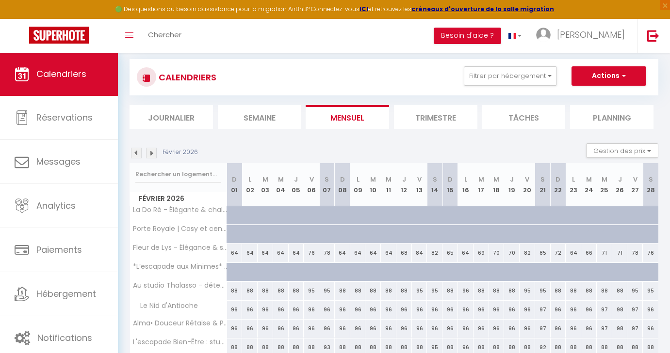
click at [153, 153] on img at bounding box center [151, 153] width 11 height 11
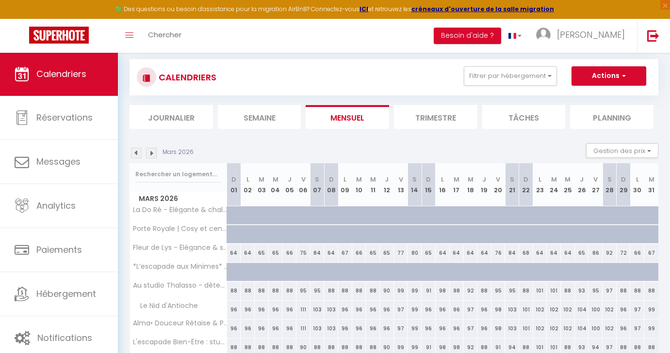
click at [152, 153] on img at bounding box center [151, 153] width 11 height 11
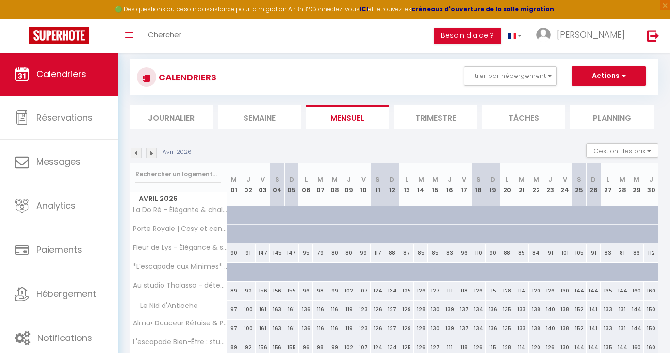
click at [233, 252] on div "90" at bounding box center [234, 253] width 15 height 18
select select "1"
type input "Mer 01 Avril 2026"
type input "Jeu 02 Avril 2026"
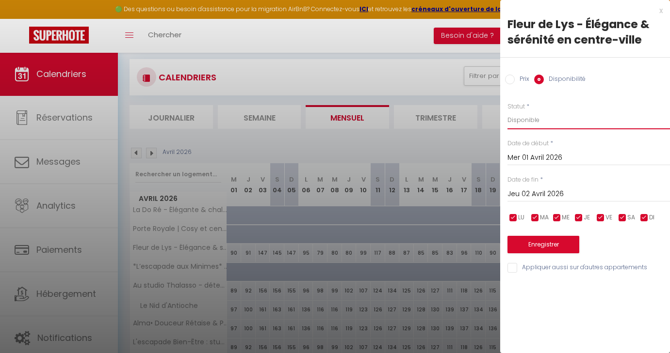
select select "0"
click at [527, 192] on input "Jeu 02 Avril 2026" at bounding box center [588, 194] width 162 height 13
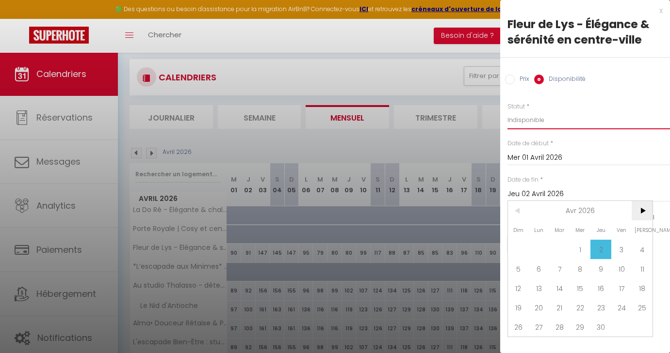
click at [643, 210] on span ">" at bounding box center [641, 210] width 21 height 19
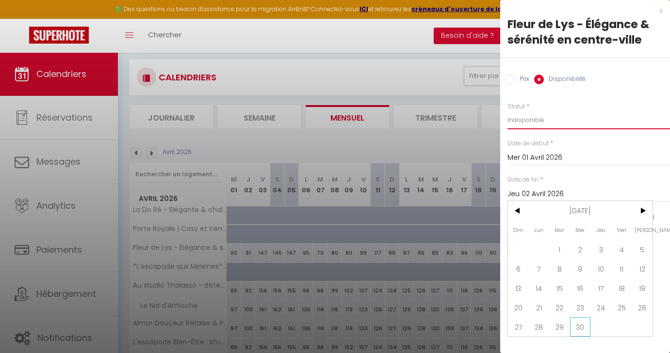
click at [580, 326] on span "30" at bounding box center [580, 327] width 21 height 19
type input "Mer 30 Septembre 2026"
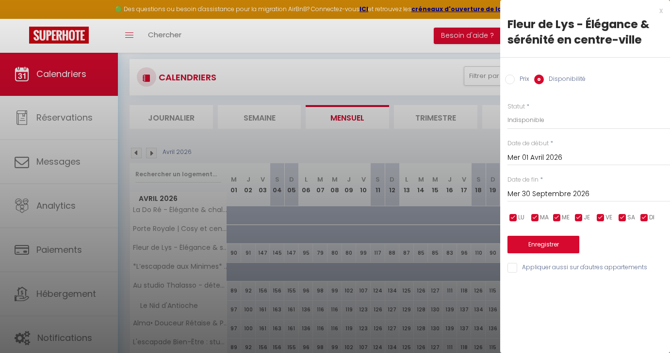
click at [545, 241] on button "Enregistrer" at bounding box center [543, 244] width 72 height 17
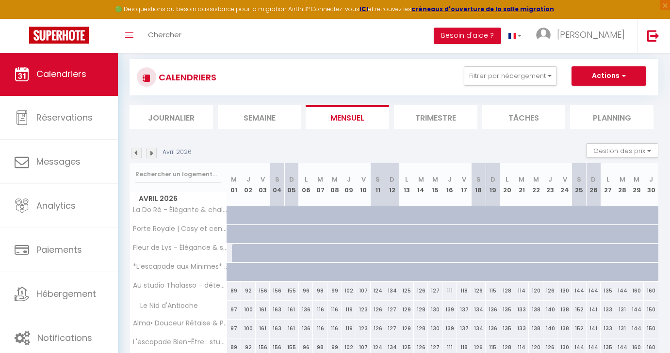
click at [151, 150] on img at bounding box center [151, 153] width 11 height 11
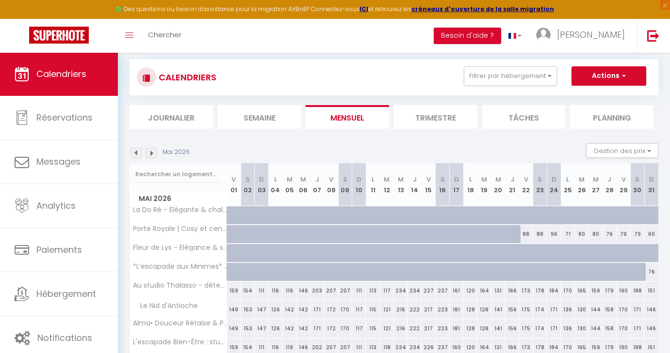
click at [151, 150] on img at bounding box center [151, 153] width 11 height 11
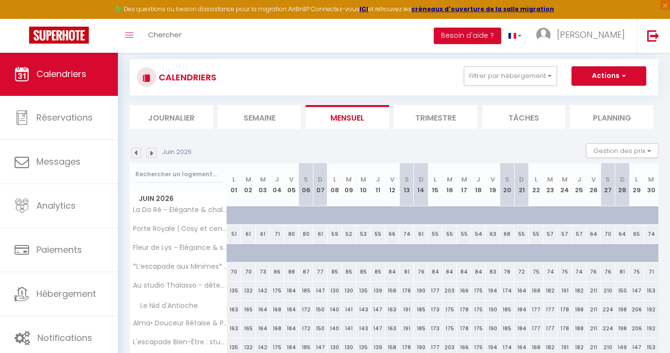
click at [137, 154] on img at bounding box center [136, 153] width 11 height 11
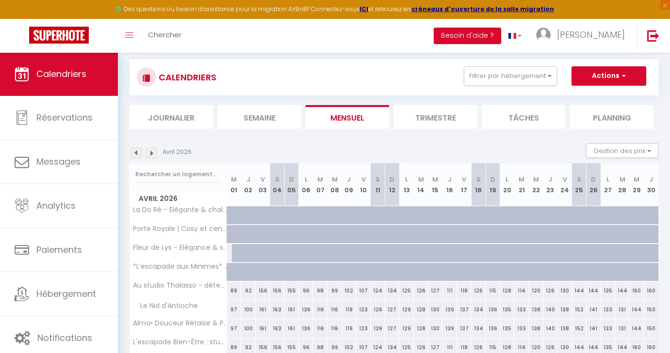
click at [137, 154] on img at bounding box center [136, 153] width 11 height 11
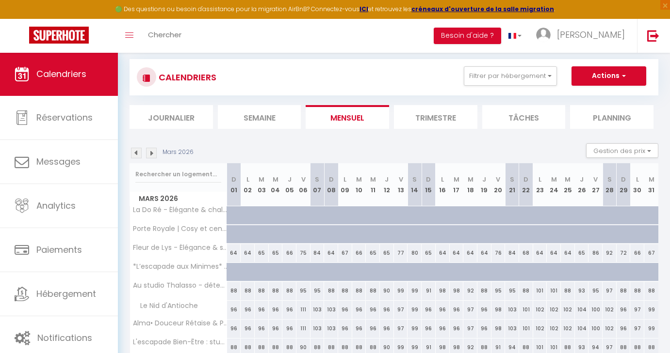
click at [137, 154] on img at bounding box center [136, 153] width 11 height 11
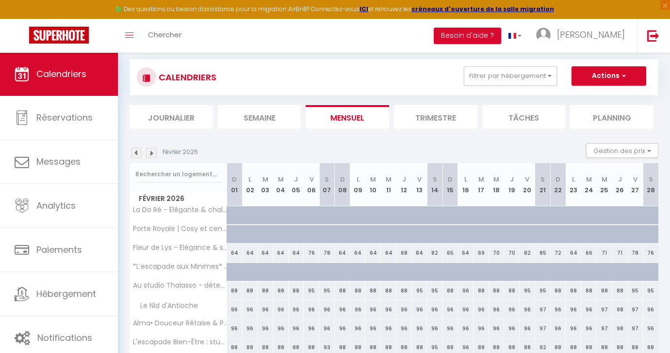
click at [137, 154] on img at bounding box center [136, 153] width 11 height 11
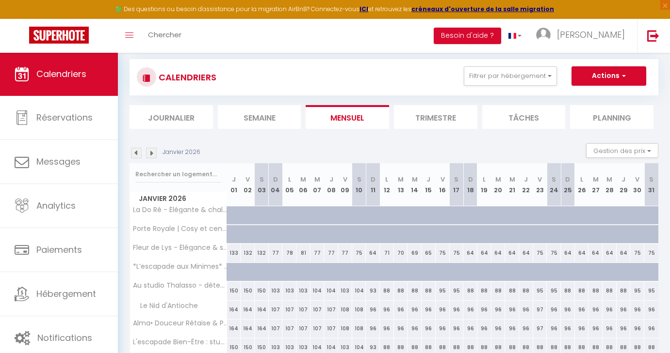
click at [137, 154] on img at bounding box center [136, 153] width 11 height 11
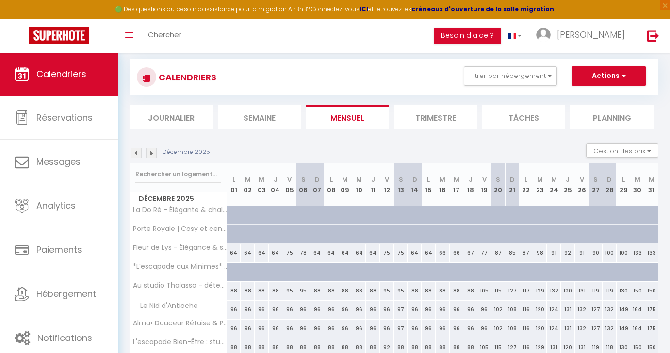
click at [151, 154] on img at bounding box center [151, 153] width 11 height 11
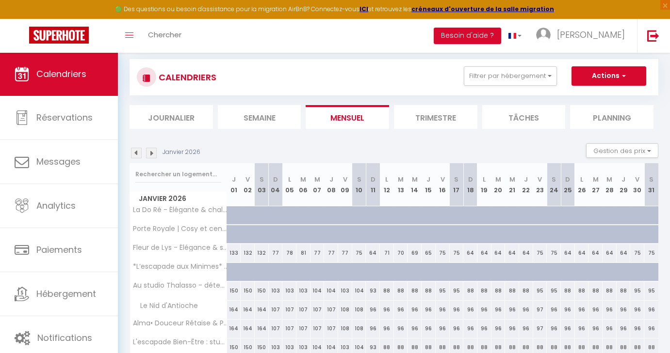
click at [151, 154] on img at bounding box center [151, 153] width 11 height 11
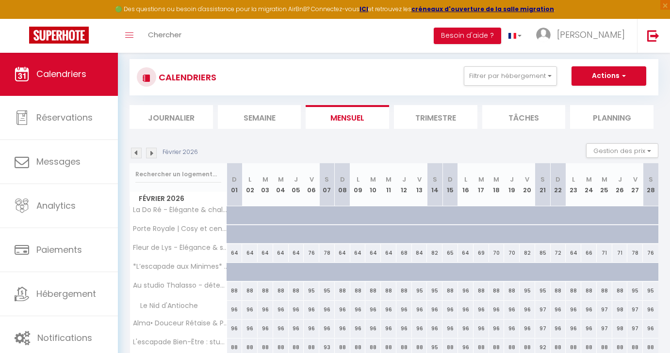
click at [151, 154] on img at bounding box center [151, 153] width 11 height 11
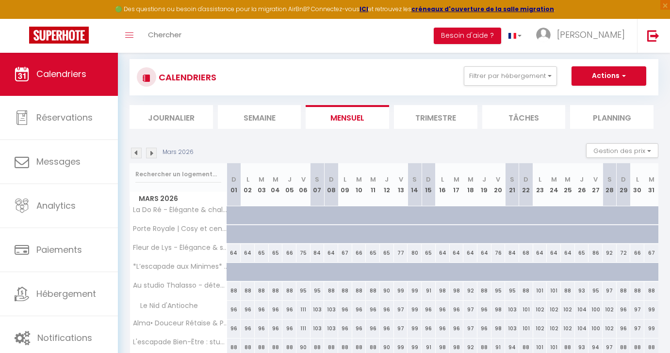
click at [151, 154] on img at bounding box center [151, 153] width 11 height 11
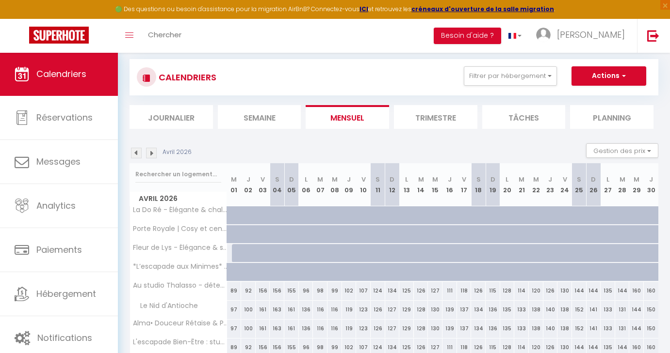
click at [231, 213] on div at bounding box center [234, 216] width 15 height 18
select select "1"
type input "Mer 01 Avril 2026"
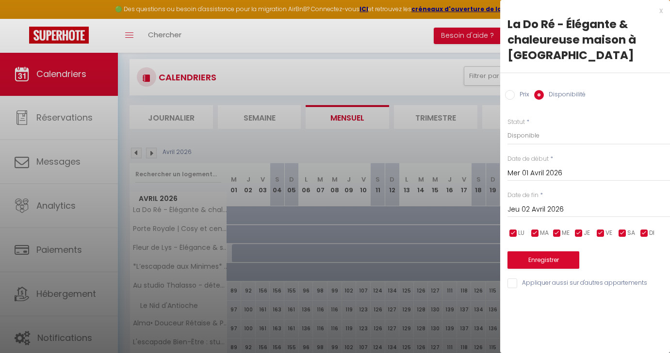
click at [543, 208] on input "Jeu 02 Avril 2026" at bounding box center [588, 210] width 162 height 13
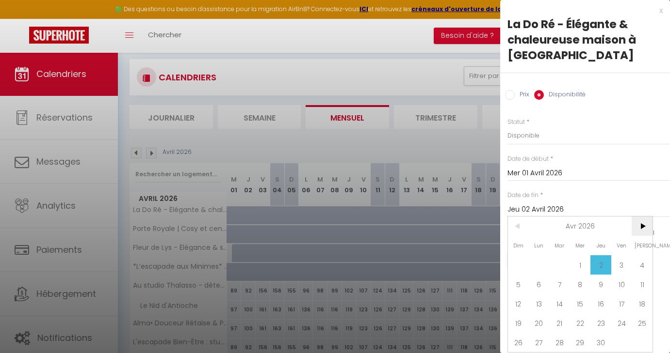
click at [642, 229] on span ">" at bounding box center [641, 226] width 21 height 19
click at [642, 227] on span ">" at bounding box center [641, 226] width 21 height 19
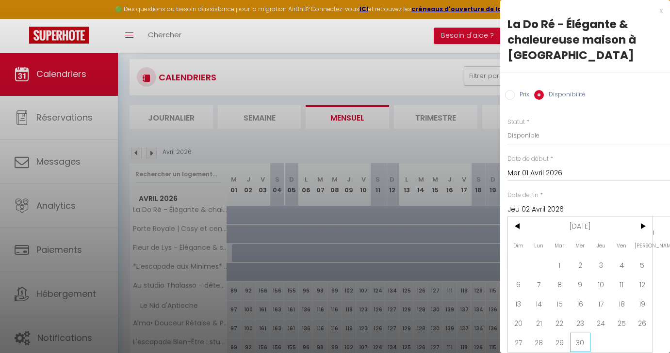
click at [584, 342] on span "30" at bounding box center [580, 342] width 21 height 19
type input "Mer 30 Septembre 2026"
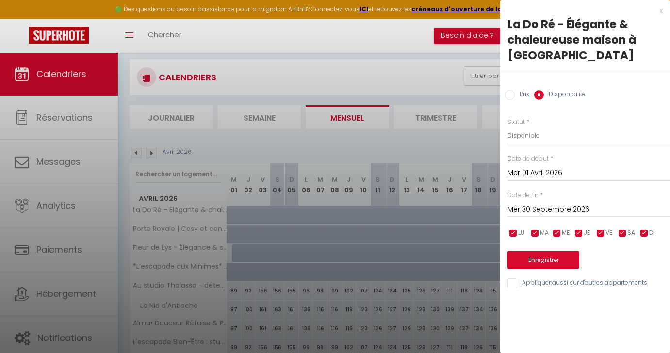
click at [542, 257] on button "Enregistrer" at bounding box center [543, 260] width 72 height 17
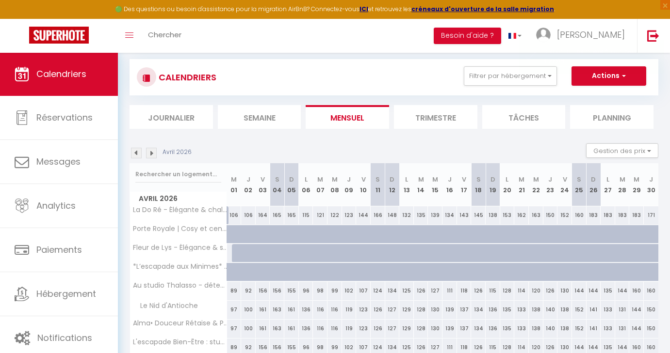
click at [153, 155] on img at bounding box center [151, 153] width 11 height 11
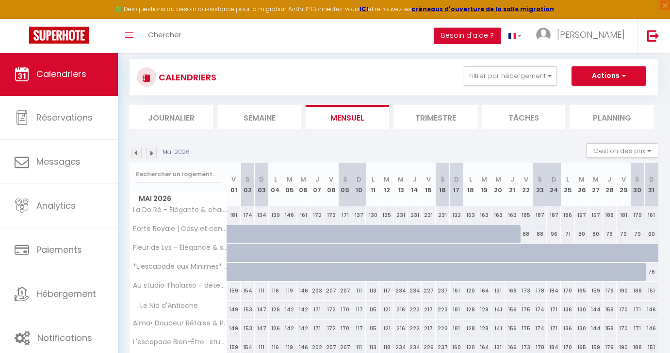
click at [153, 154] on img at bounding box center [151, 153] width 11 height 11
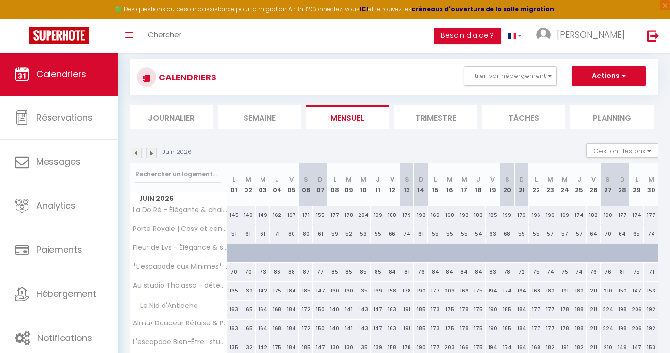
click at [153, 154] on img at bounding box center [151, 153] width 11 height 11
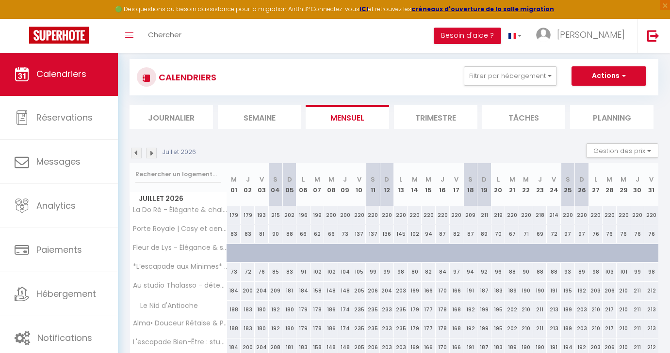
click at [153, 154] on img at bounding box center [151, 153] width 11 height 11
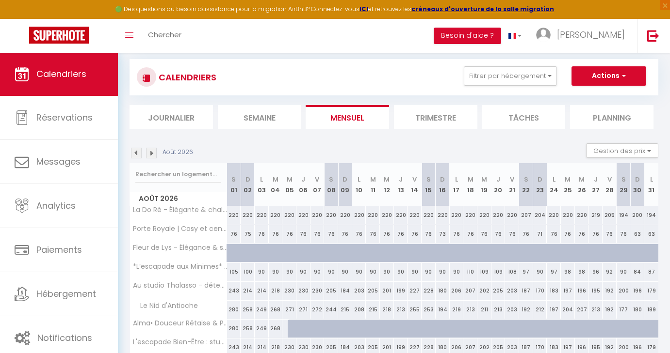
click at [138, 152] on img at bounding box center [136, 153] width 11 height 11
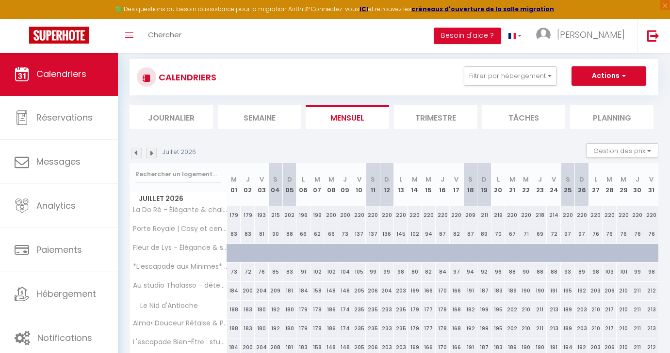
click at [138, 152] on img at bounding box center [136, 153] width 11 height 11
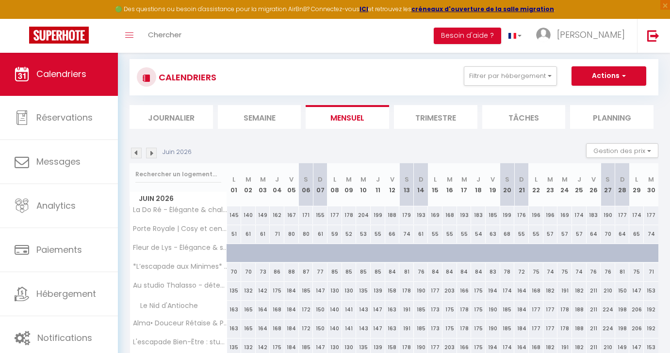
click at [138, 152] on img at bounding box center [136, 153] width 11 height 11
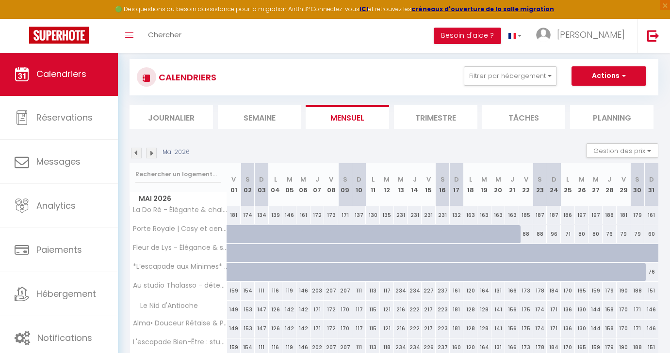
click at [138, 152] on img at bounding box center [136, 153] width 11 height 11
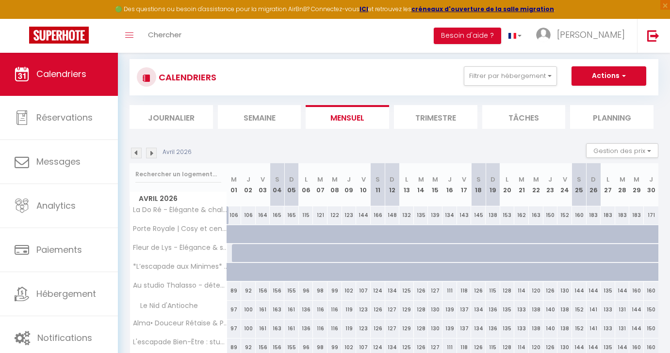
click at [138, 152] on img at bounding box center [136, 153] width 11 height 11
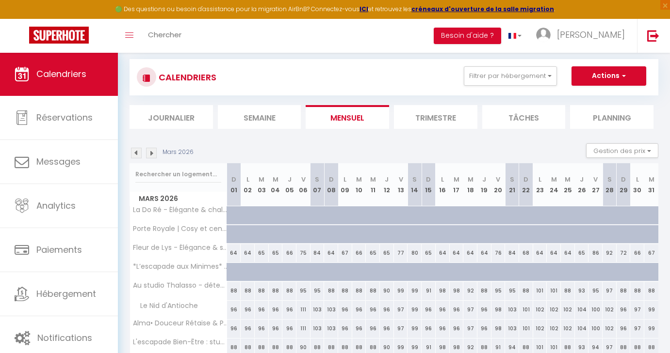
click at [612, 76] on button "Actions" at bounding box center [608, 75] width 75 height 19
click at [434, 74] on div "CALENDRIERS Filtrer par hébergement Tous Porte Royale | Cosy et central L'escap…" at bounding box center [394, 77] width 514 height 22
